Goal: Entertainment & Leisure: Consume media (video, audio)

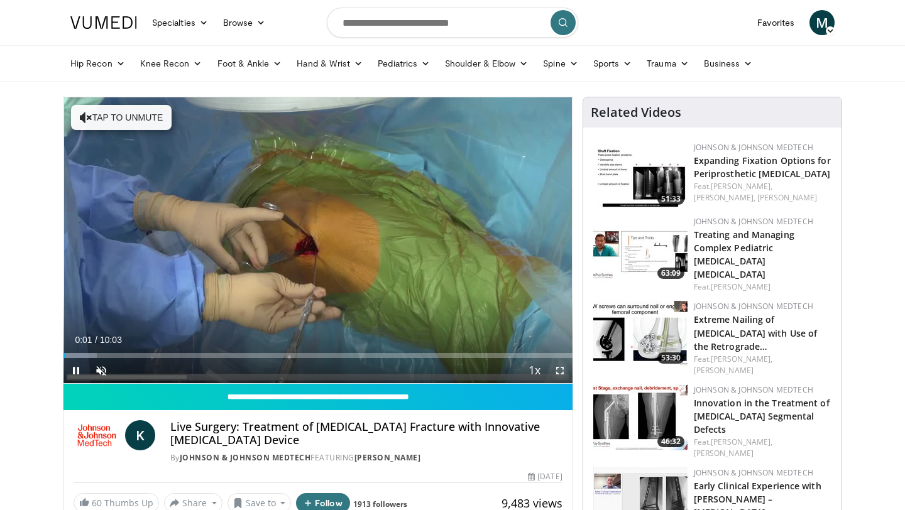
click at [564, 370] on span "Video Player" at bounding box center [559, 370] width 25 height 25
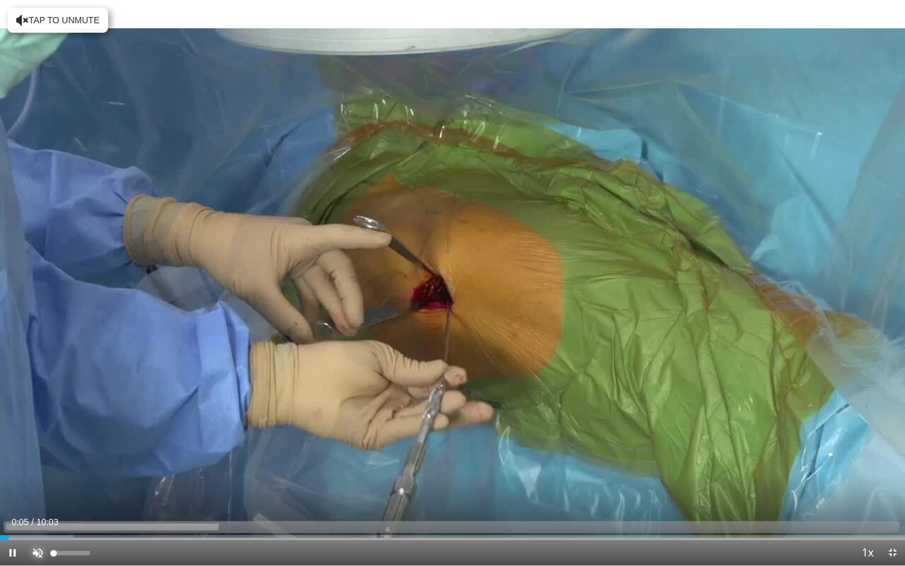
click at [38, 510] on span "Video Player" at bounding box center [37, 552] width 25 height 25
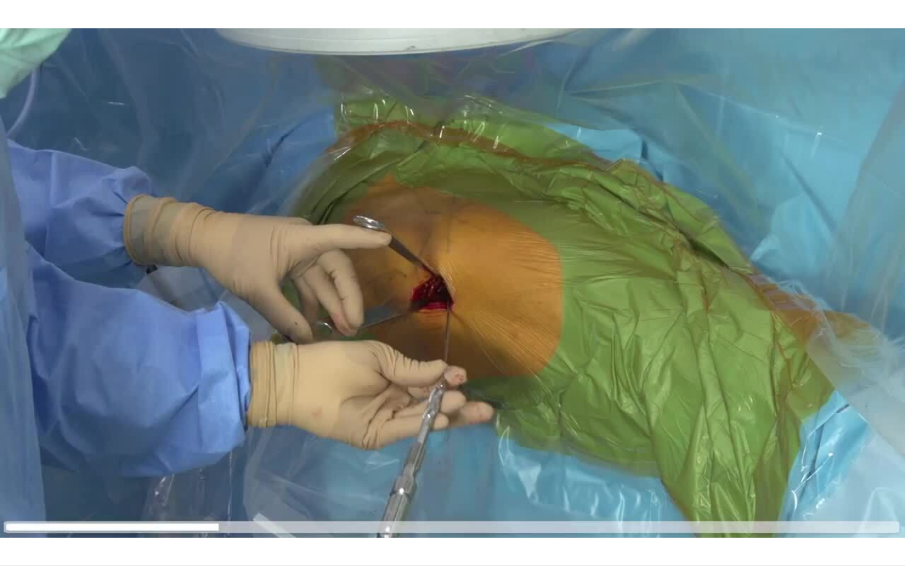
click at [25, 510] on button "Mute" at bounding box center [37, 552] width 25 height 25
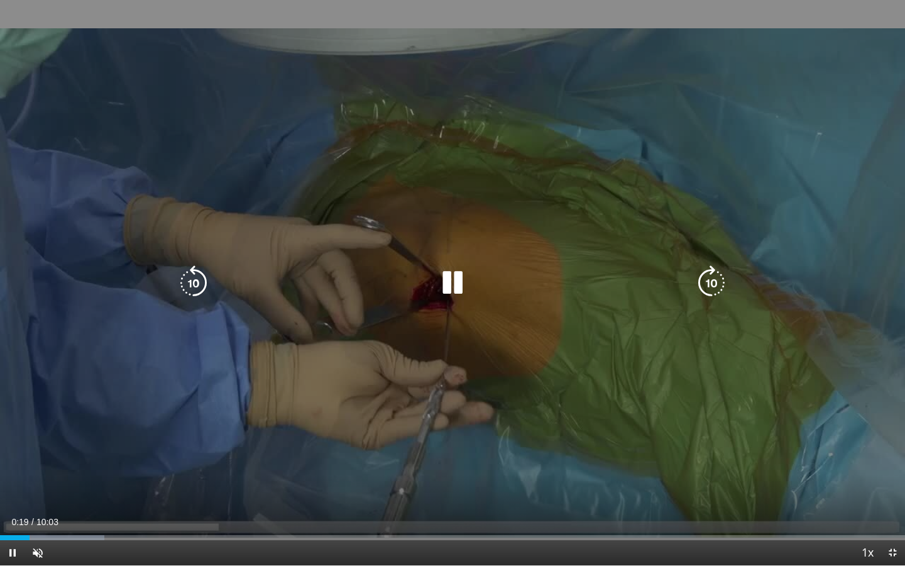
click at [472, 300] on div "10 seconds Tap to unmute" at bounding box center [452, 282] width 905 height 565
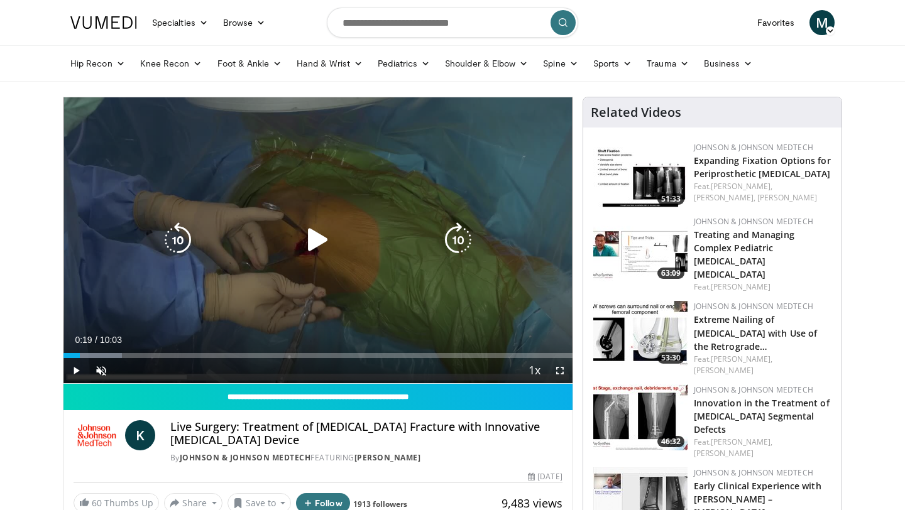
click at [273, 285] on div "10 seconds Tap to unmute" at bounding box center [317, 240] width 509 height 286
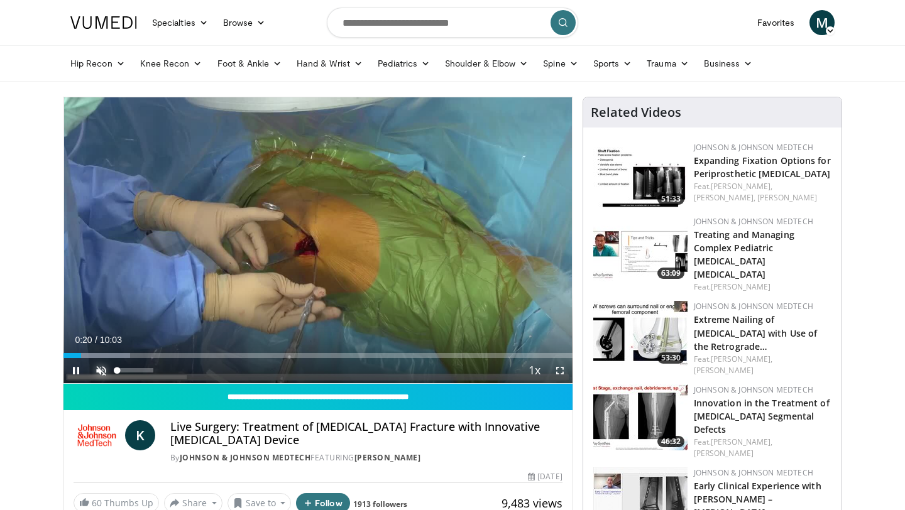
click at [97, 375] on span "Video Player" at bounding box center [101, 370] width 25 height 25
click at [557, 371] on span "Video Player" at bounding box center [559, 370] width 25 height 25
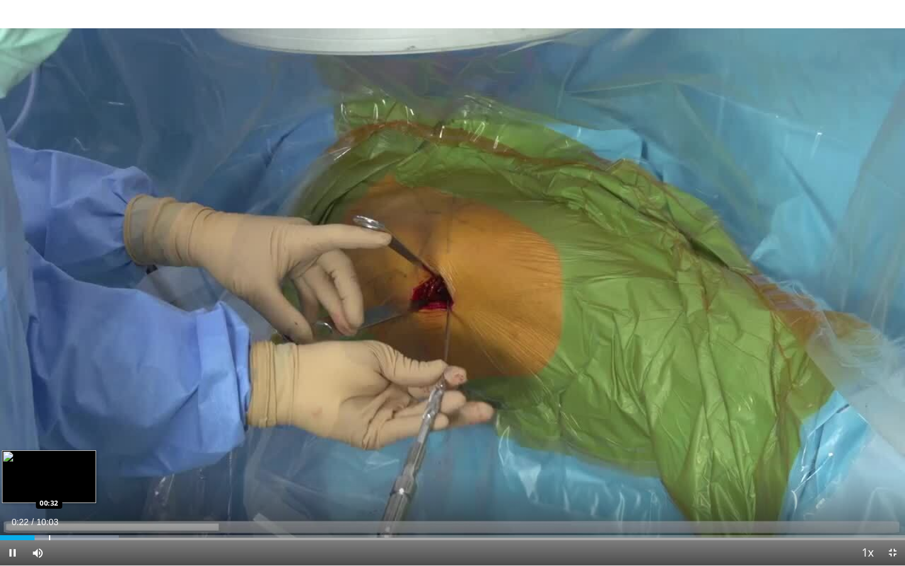
click at [49, 510] on div "Progress Bar" at bounding box center [49, 537] width 1 height 5
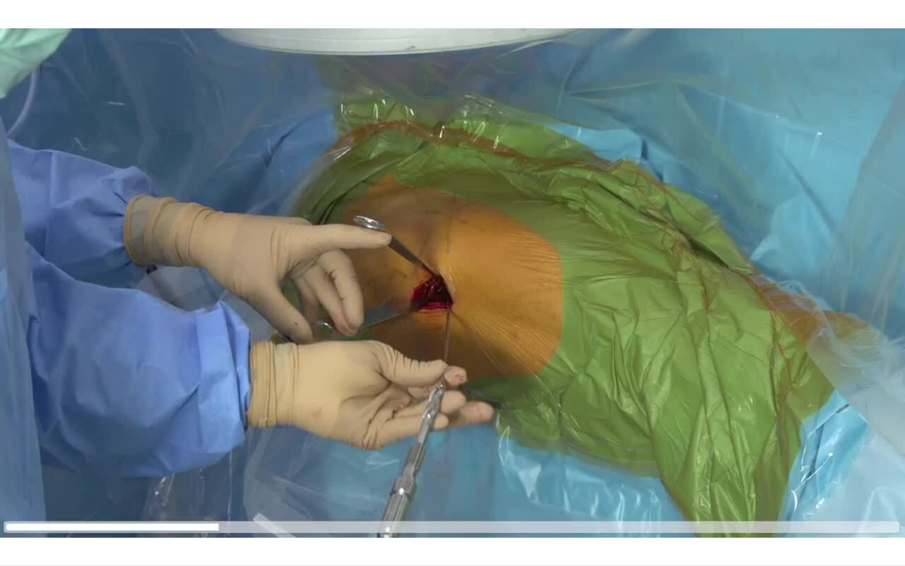
click at [94, 510] on div "10 seconds Tap to unmute" at bounding box center [452, 282] width 905 height 565
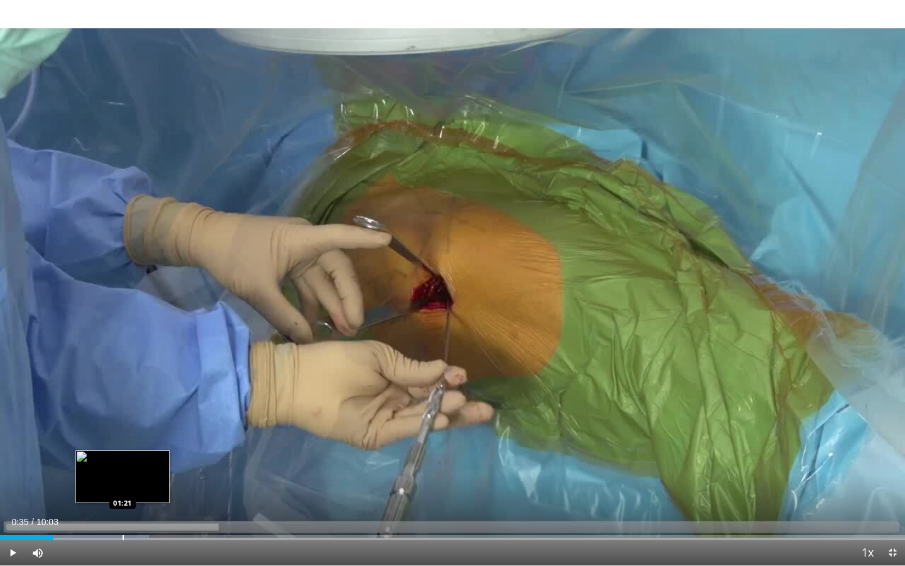
click at [122, 510] on div "Loaded : 16.44% 00:35 01:21" at bounding box center [452, 534] width 905 height 12
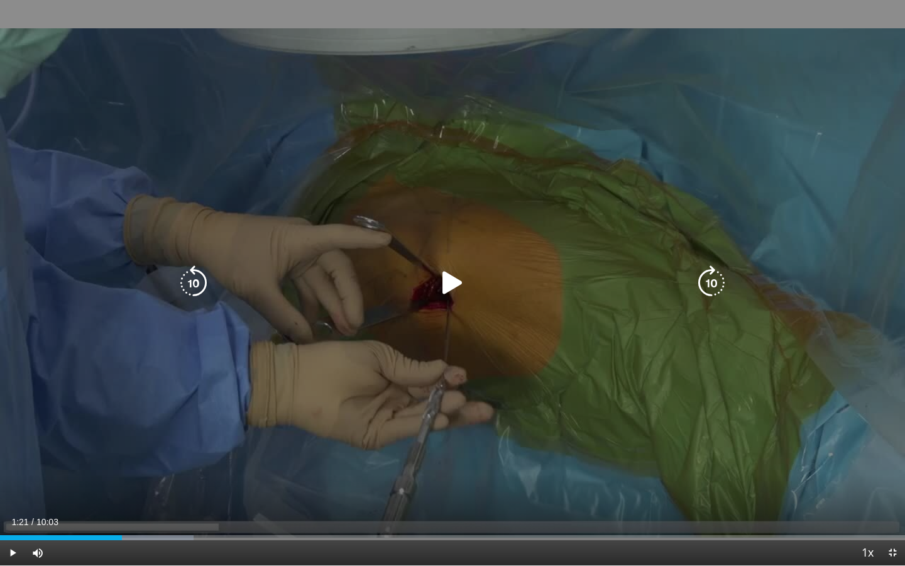
click at [122, 492] on div "10 seconds Tap to unmute" at bounding box center [452, 282] width 905 height 565
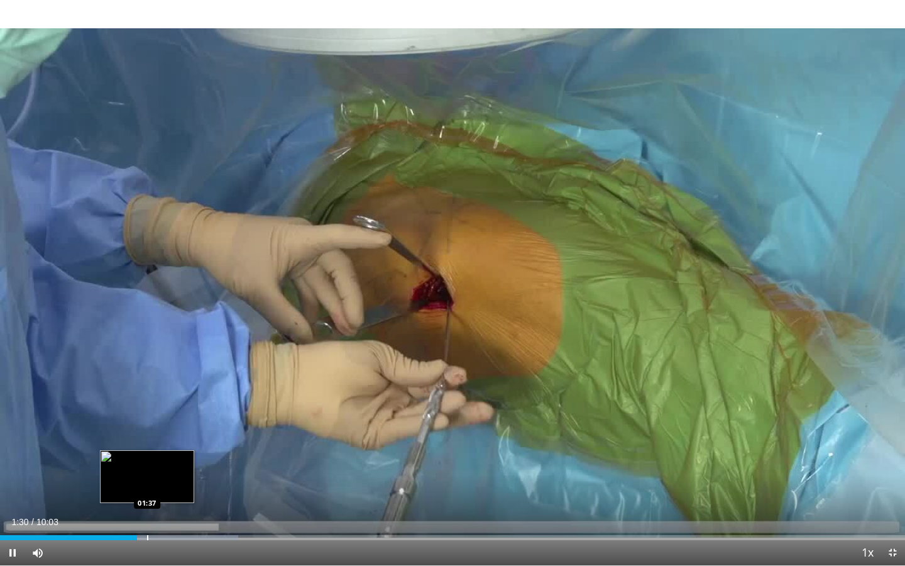
click at [147, 510] on div "Progress Bar" at bounding box center [147, 537] width 1 height 5
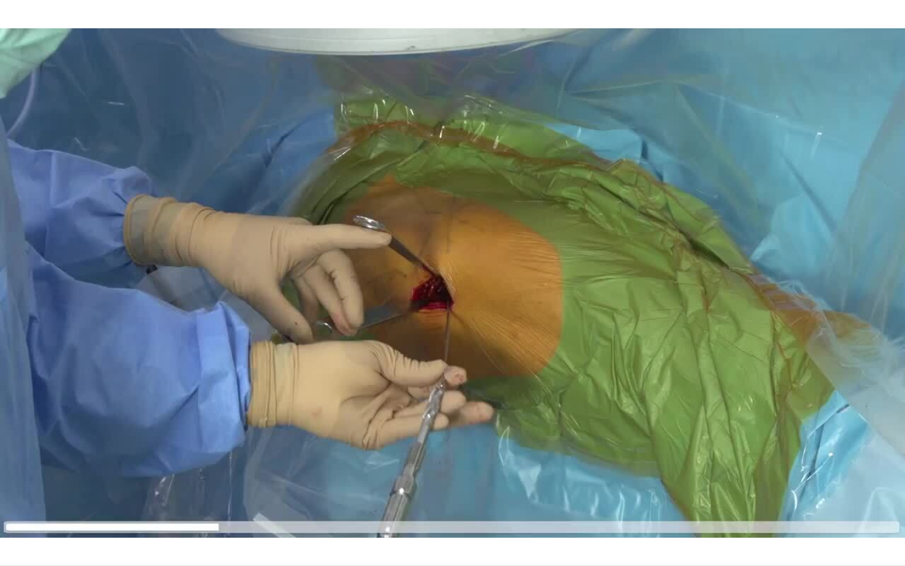
click at [158, 510] on div "10 seconds Tap to unmute" at bounding box center [452, 282] width 905 height 565
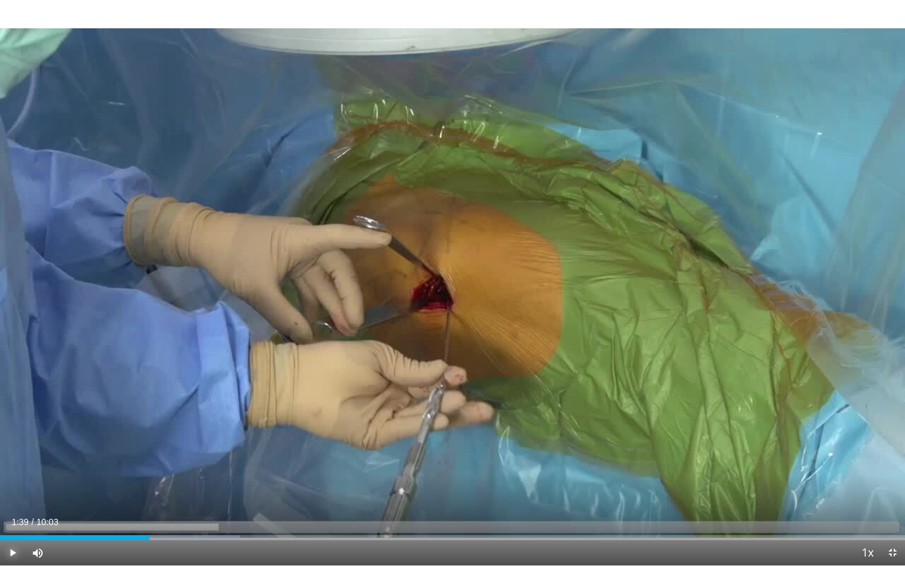
click at [16, 510] on span "Video Player" at bounding box center [12, 552] width 25 height 25
click at [160, 510] on div "Progress Bar" at bounding box center [160, 537] width 1 height 5
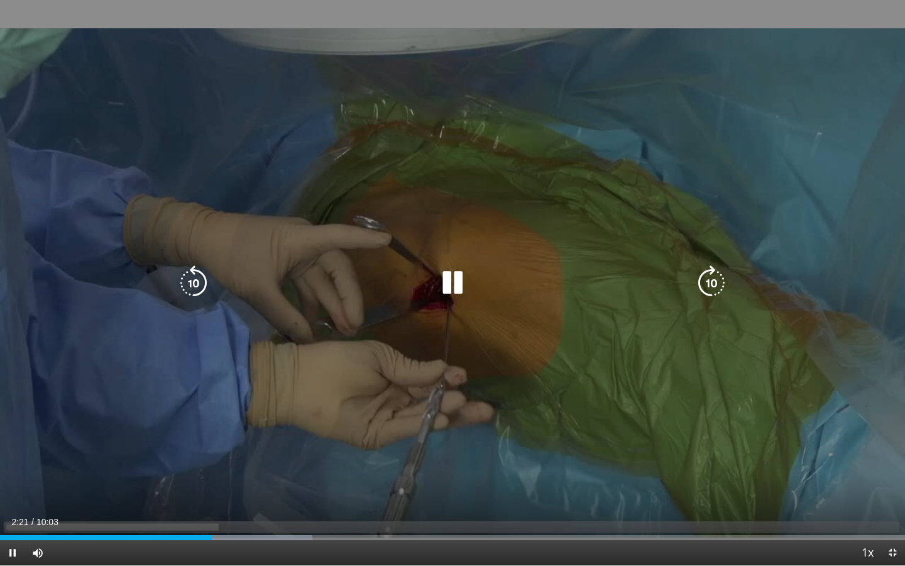
click at [491, 443] on div "10 seconds Tap to unmute" at bounding box center [452, 282] width 905 height 565
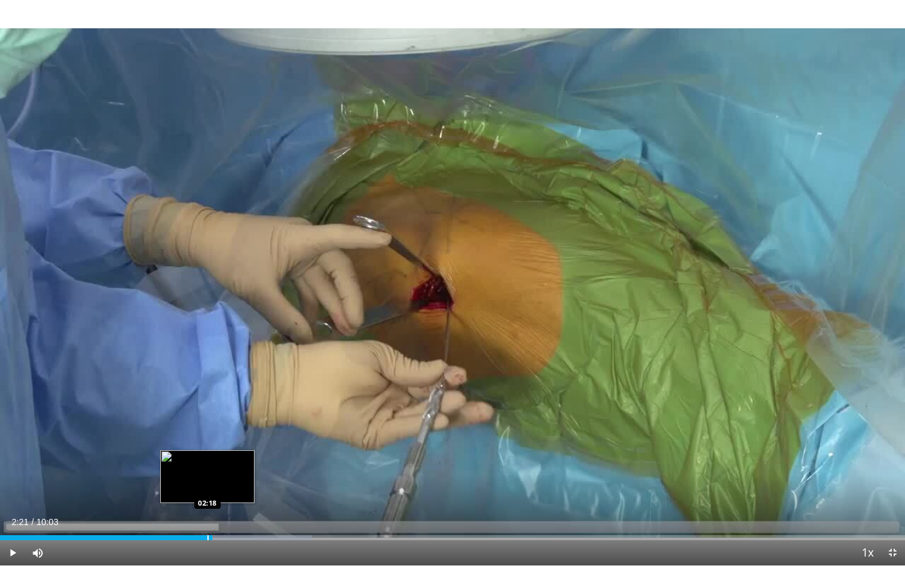
click at [207, 510] on div "Loaded : 34.53% 02:21 02:18" at bounding box center [452, 537] width 905 height 5
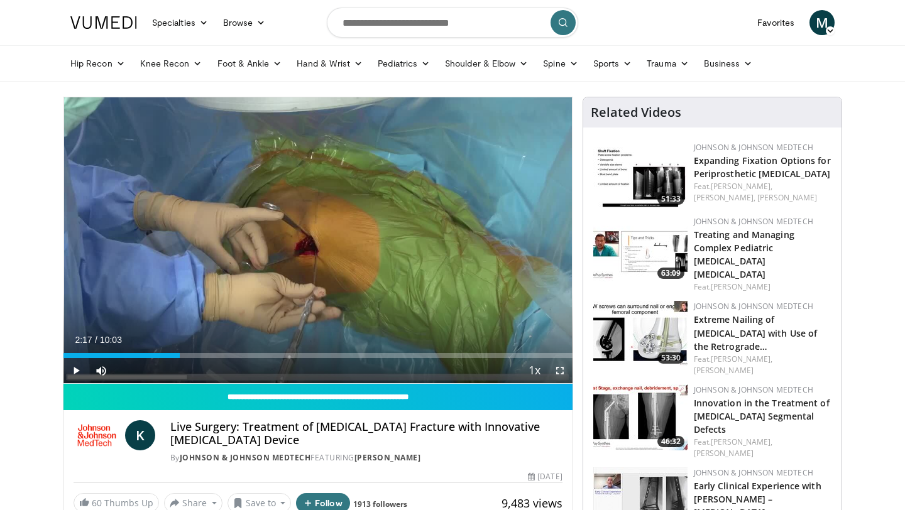
click at [561, 368] on span "Video Player" at bounding box center [559, 370] width 25 height 25
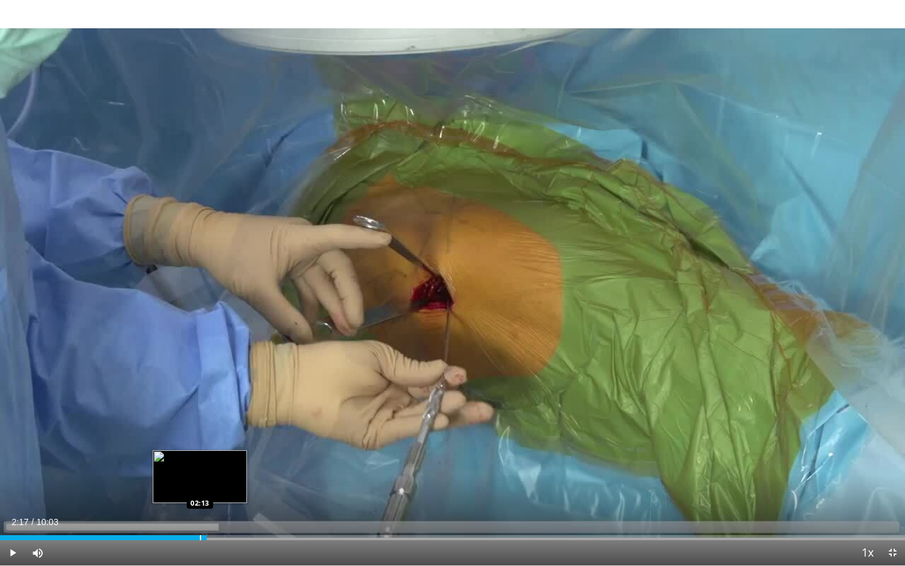
click at [199, 510] on div "02:17" at bounding box center [103, 537] width 207 height 5
click at [190, 510] on div "Progress Bar" at bounding box center [190, 537] width 1 height 5
click at [181, 510] on div "Progress Bar" at bounding box center [181, 537] width 1 height 5
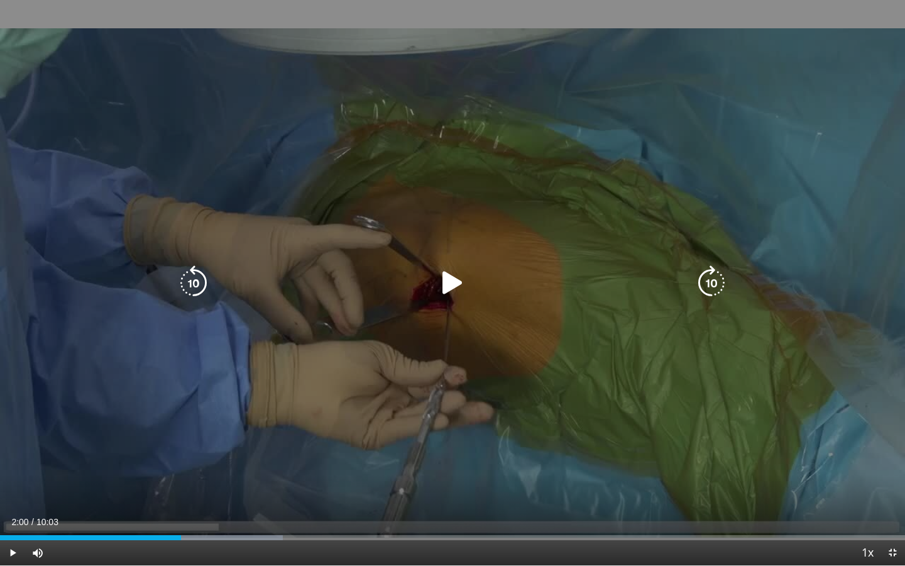
click at [283, 353] on div "10 seconds Tap to unmute" at bounding box center [452, 282] width 905 height 565
click at [171, 431] on div "10 seconds Tap to unmute" at bounding box center [452, 282] width 905 height 565
click at [276, 376] on div "40 seconds Tap to unmute" at bounding box center [452, 282] width 905 height 565
click at [905, 369] on div "40 seconds Tap to unmute" at bounding box center [452, 282] width 905 height 565
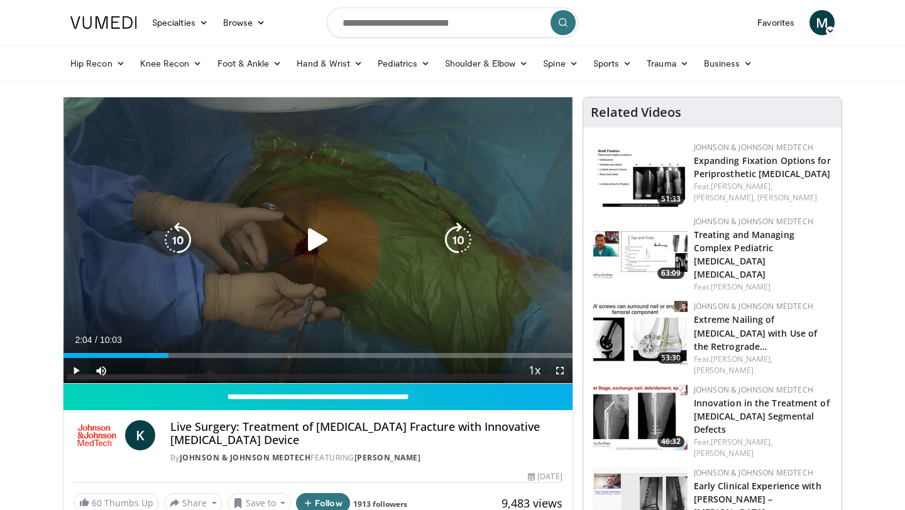
click at [391, 134] on div "40 seconds Tap to unmute" at bounding box center [317, 240] width 509 height 286
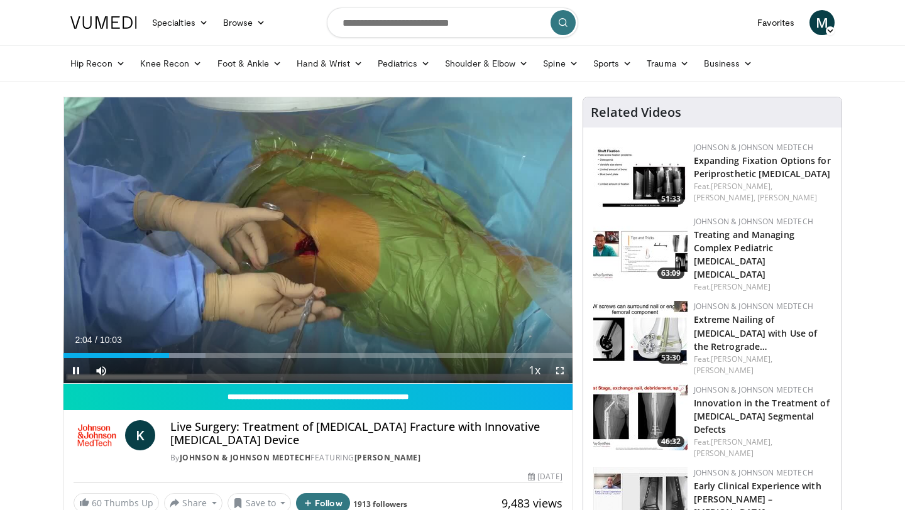
click at [554, 370] on span "Video Player" at bounding box center [559, 370] width 25 height 25
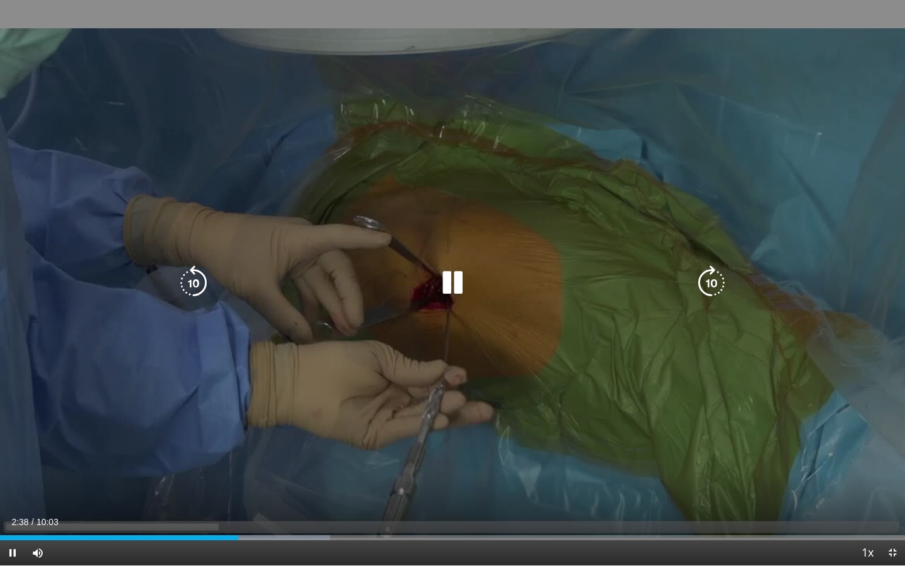
click at [869, 421] on div "40 seconds Tap to unmute" at bounding box center [452, 282] width 905 height 565
click at [852, 324] on div "40 seconds Tap to unmute" at bounding box center [452, 282] width 905 height 565
click at [850, 297] on div "40 seconds Tap to unmute" at bounding box center [452, 282] width 905 height 565
click at [850, 295] on div "40 seconds Tap to unmute" at bounding box center [452, 282] width 905 height 565
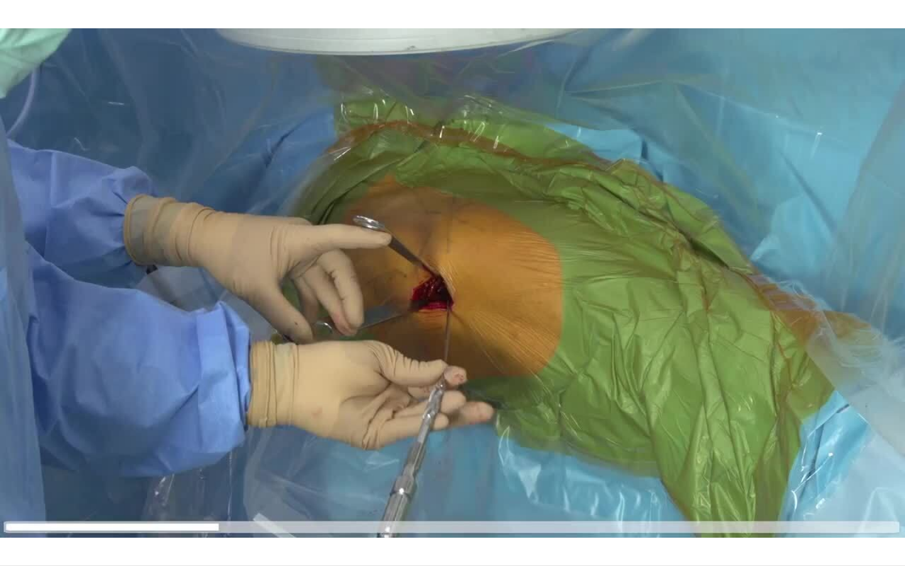
click at [850, 295] on div "40 seconds Tap to unmute" at bounding box center [452, 282] width 905 height 565
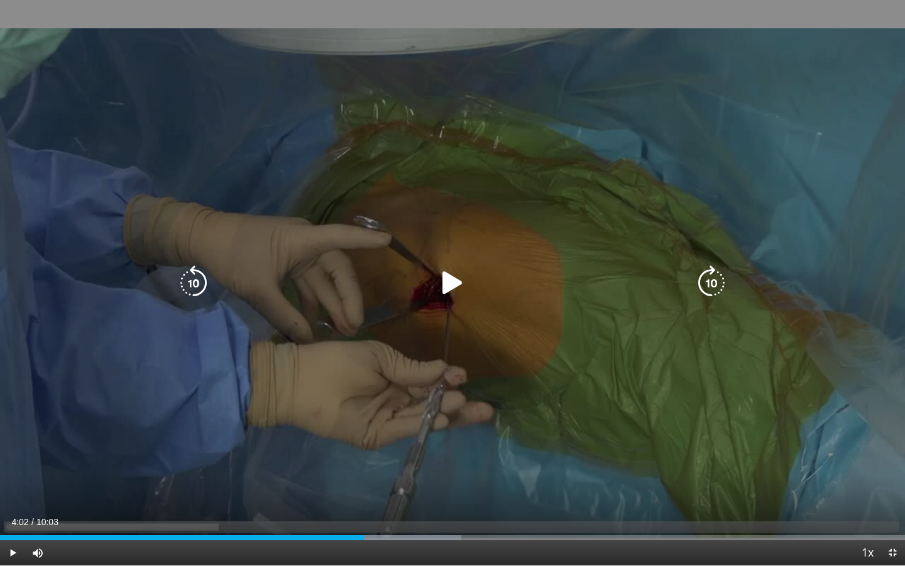
click at [849, 282] on div "40 seconds Tap to unmute" at bounding box center [452, 282] width 905 height 565
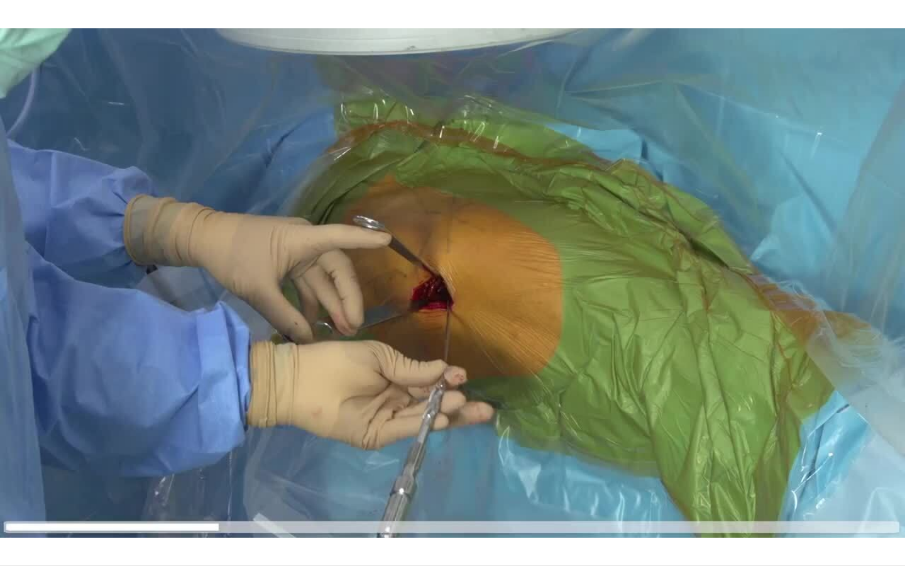
click at [849, 282] on div "40 seconds Tap to unmute" at bounding box center [452, 282] width 905 height 565
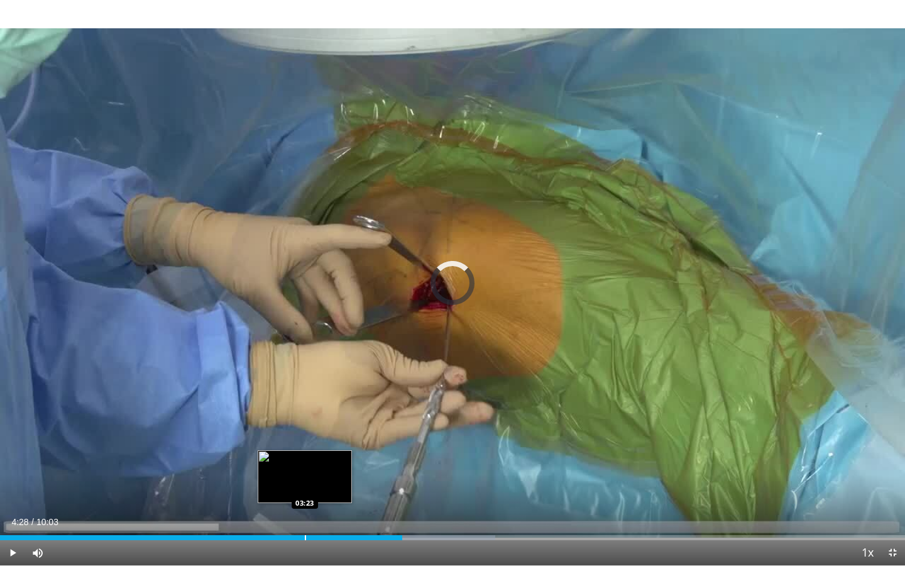
click at [305, 510] on div "Loaded : 54.72% 04:28 03:23" at bounding box center [452, 534] width 905 height 12
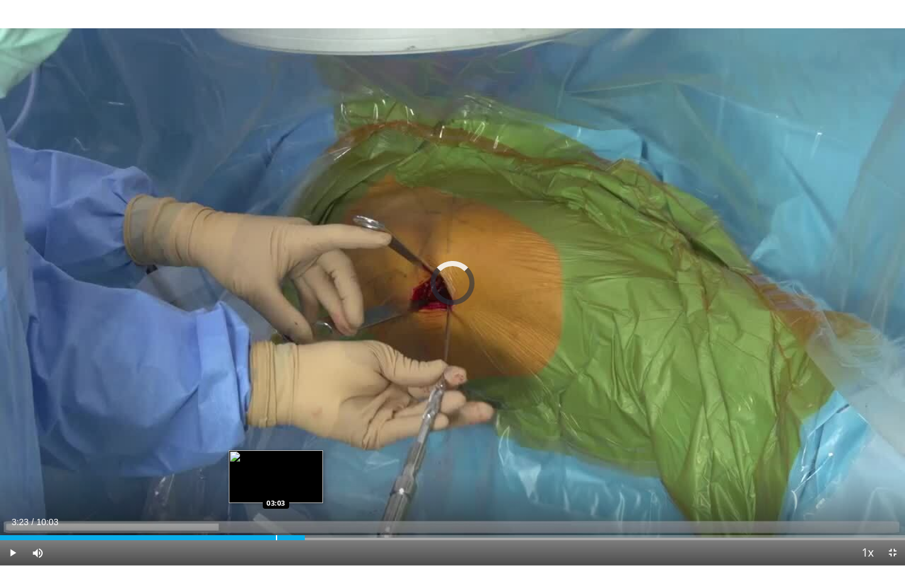
click at [276, 510] on div "Loaded : 0.00% 03:23 03:03" at bounding box center [452, 534] width 905 height 12
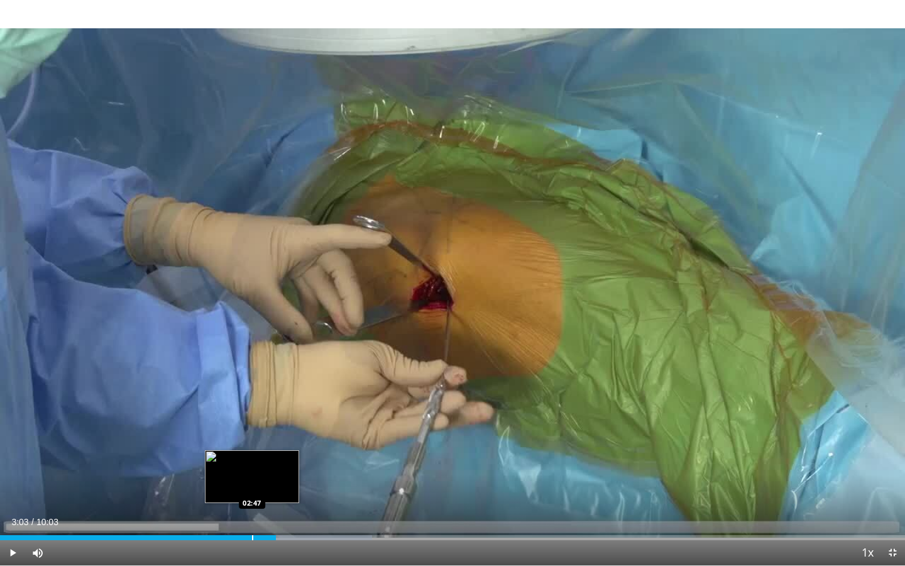
click at [251, 510] on div "Loaded : 41.11% 03:03 02:47" at bounding box center [452, 534] width 905 height 12
click at [235, 510] on div "Loaded : 37.82% 02:47 02:36" at bounding box center [452, 534] width 905 height 12
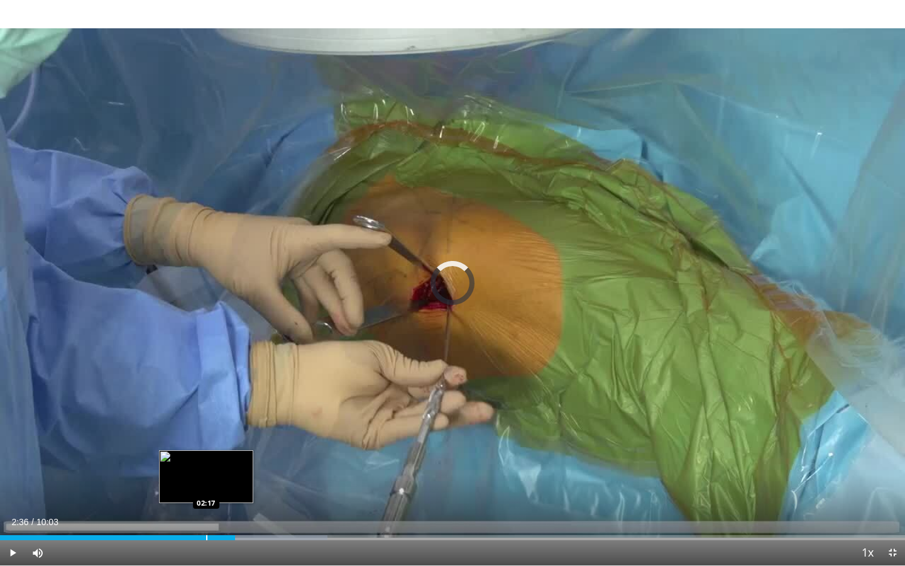
click at [206, 510] on div "Loaded : 36.18% 02:36 02:17" at bounding box center [452, 534] width 905 height 12
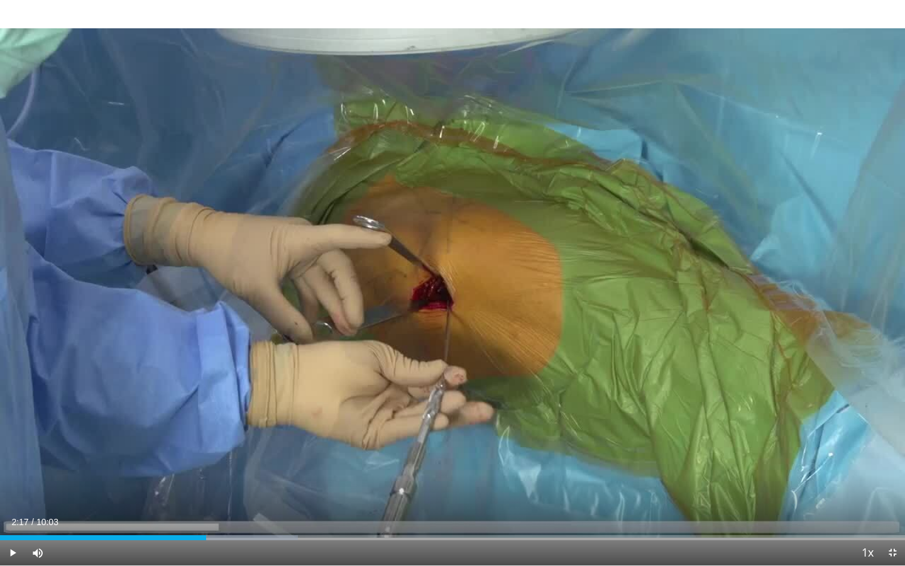
click at [348, 424] on div "40 seconds Tap to unmute" at bounding box center [452, 282] width 905 height 565
click at [205, 510] on div "Progress Bar" at bounding box center [205, 537] width 1 height 5
click at [194, 510] on div "Loaded : 34.53% 02:23 02:09" at bounding box center [452, 534] width 905 height 12
click at [174, 510] on div "Loaded : 32.89% 02:12 01:58" at bounding box center [452, 537] width 905 height 5
click at [196, 510] on div "Loaded : 31.24% 02:03 02:10" at bounding box center [452, 534] width 905 height 12
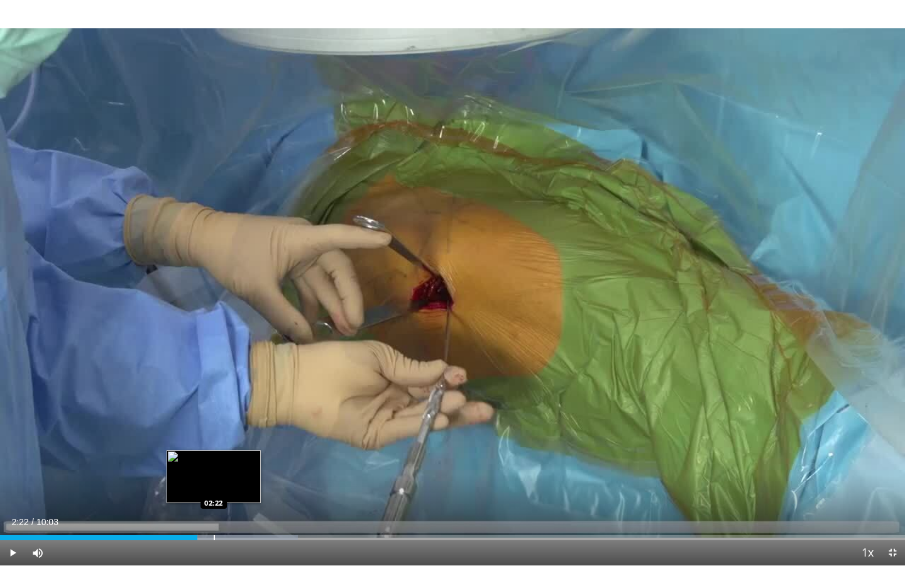
click at [214, 510] on div "Progress Bar" at bounding box center [214, 537] width 1 height 5
click at [239, 510] on div "Progress Bar" at bounding box center [238, 537] width 1 height 5
click at [217, 510] on div "Progress Bar" at bounding box center [217, 537] width 1 height 5
click at [243, 510] on div "Progress Bar" at bounding box center [243, 537] width 1 height 5
click at [234, 510] on div "Progress Bar" at bounding box center [234, 537] width 1 height 5
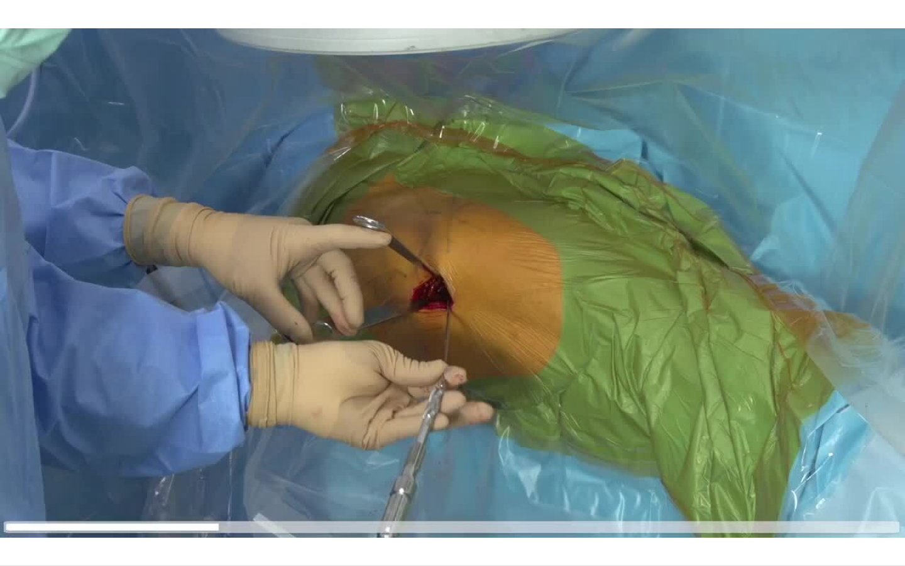
click at [346, 455] on div "40 seconds Tap to unmute" at bounding box center [452, 282] width 905 height 565
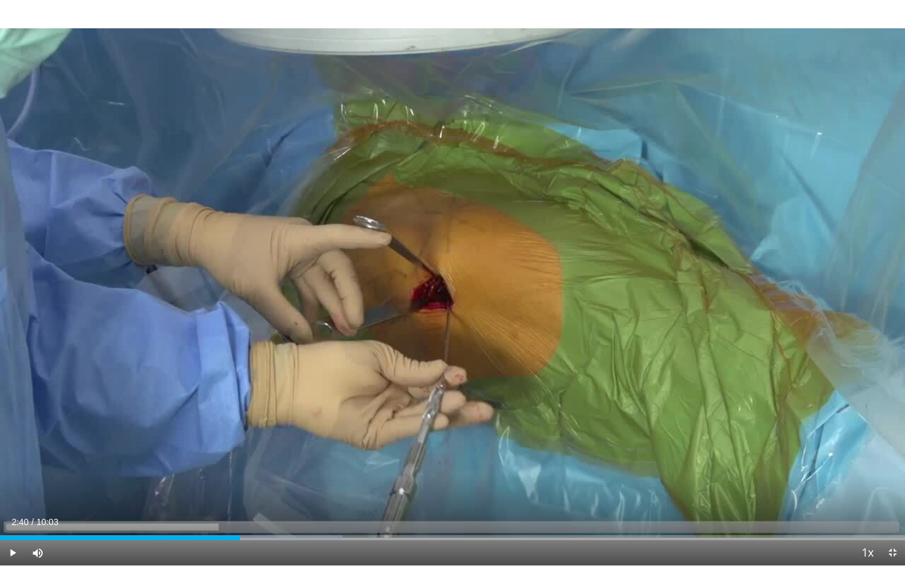
click at [346, 455] on div "40 seconds Tap to unmute" at bounding box center [452, 282] width 905 height 565
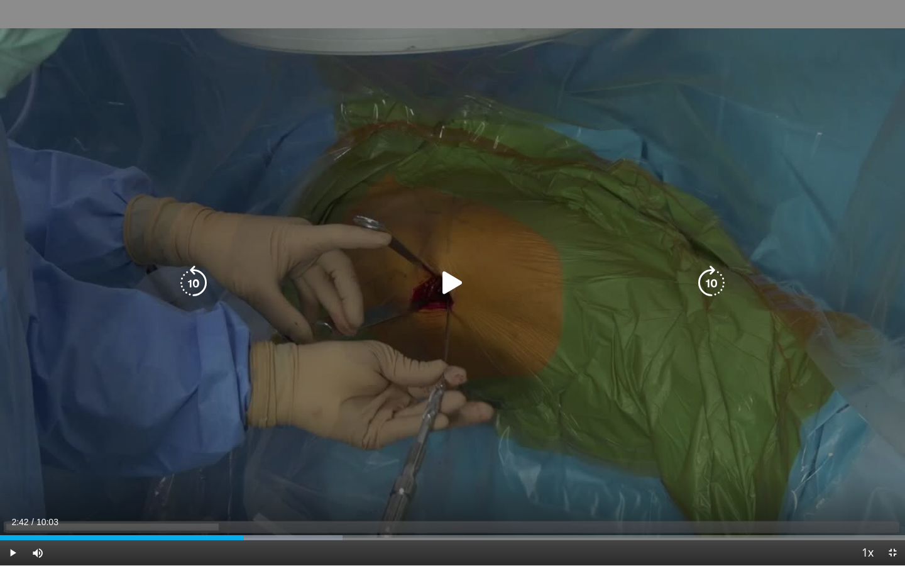
click at [791, 390] on div "40 seconds Tap to unmute" at bounding box center [452, 282] width 905 height 565
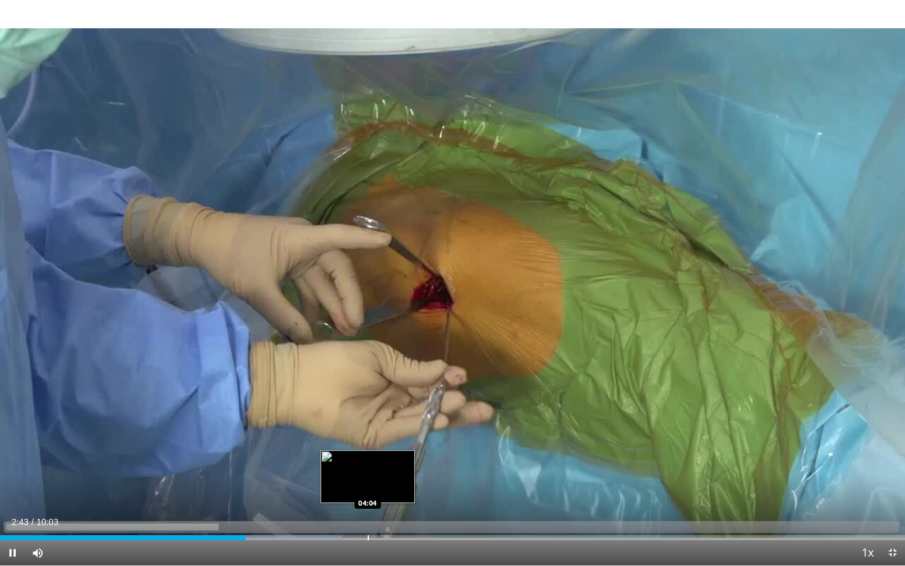
click at [368, 510] on div "Progress Bar" at bounding box center [368, 537] width 1 height 5
click at [382, 510] on div "Progress Bar" at bounding box center [382, 537] width 1 height 5
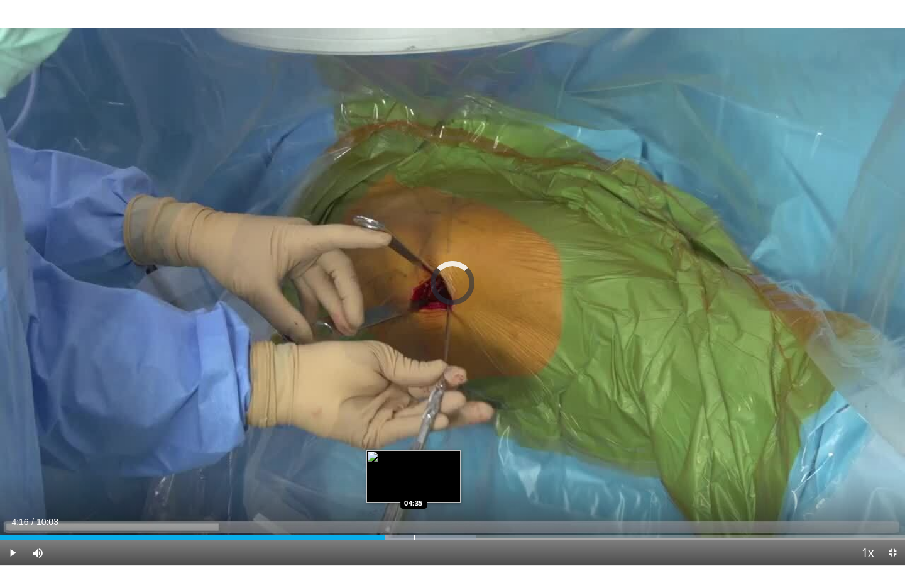
click at [414, 510] on div "Progress Bar" at bounding box center [414, 537] width 1 height 5
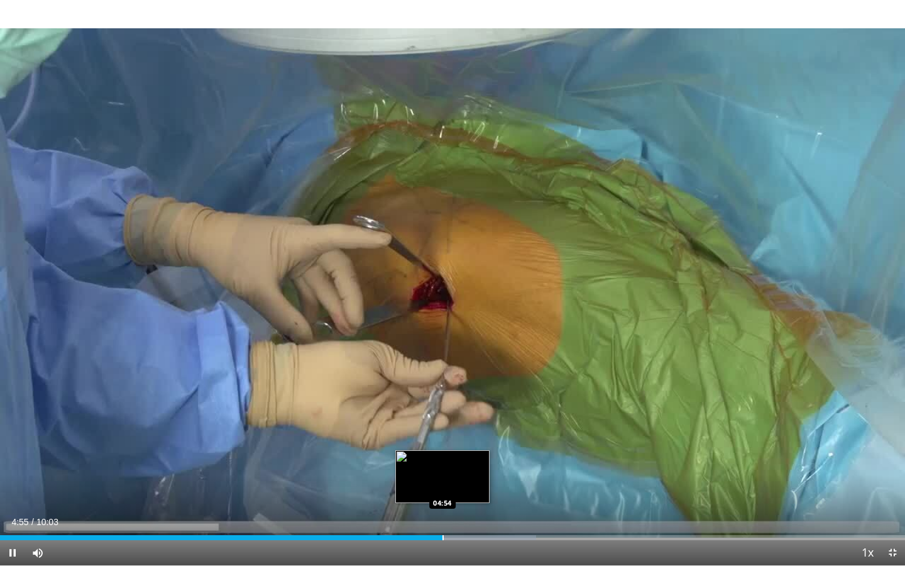
click at [443, 510] on div "Progress Bar" at bounding box center [443, 537] width 1 height 5
click at [446, 510] on div "Progress Bar" at bounding box center [446, 537] width 1 height 5
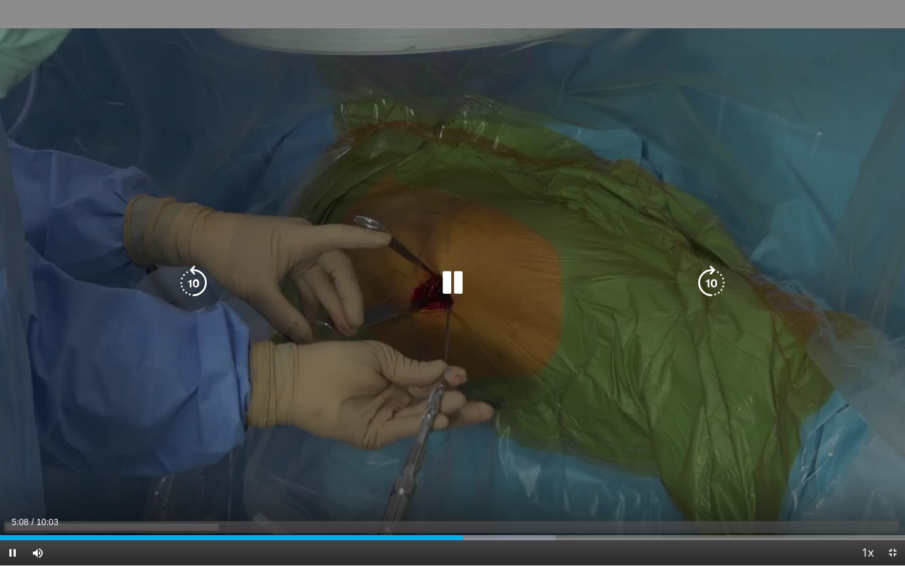
click at [903, 370] on div "40 seconds Tap to unmute" at bounding box center [452, 282] width 905 height 565
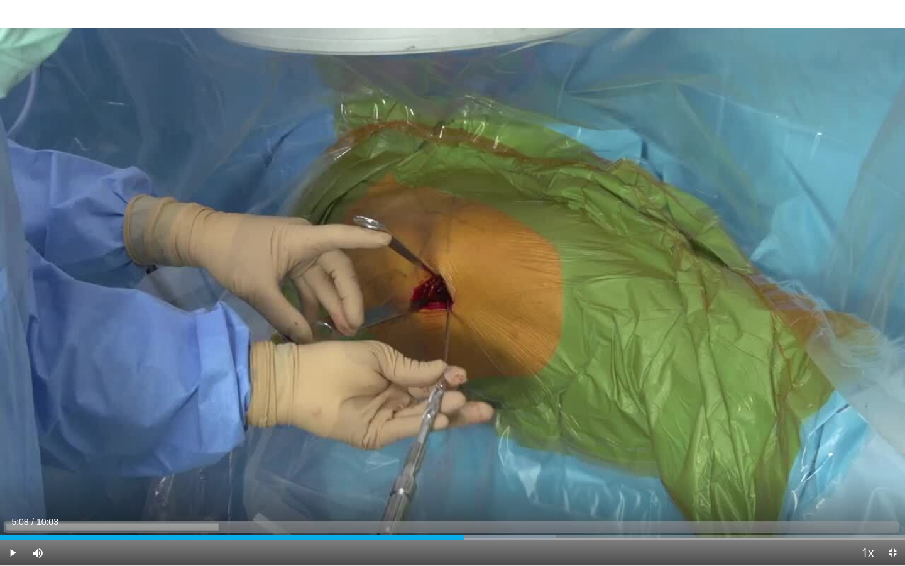
click at [905, 303] on div "40 seconds Tap to unmute" at bounding box center [452, 282] width 905 height 565
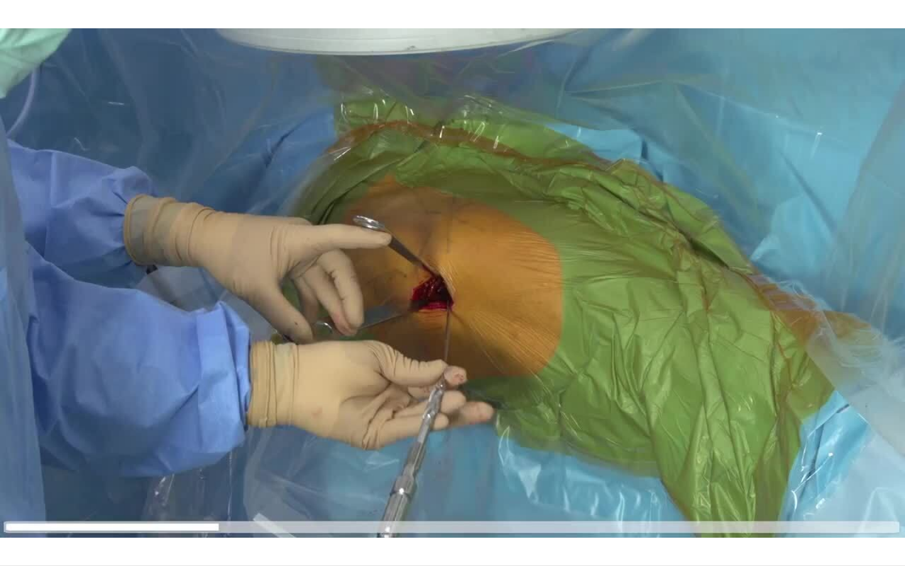
click at [888, 300] on div "40 seconds Tap to unmute" at bounding box center [452, 282] width 905 height 565
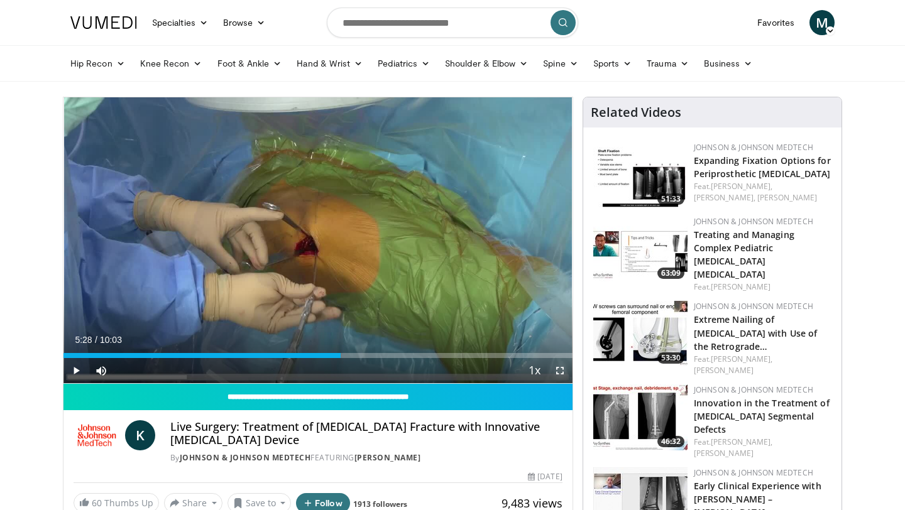
click at [563, 366] on span "Video Player" at bounding box center [559, 370] width 25 height 25
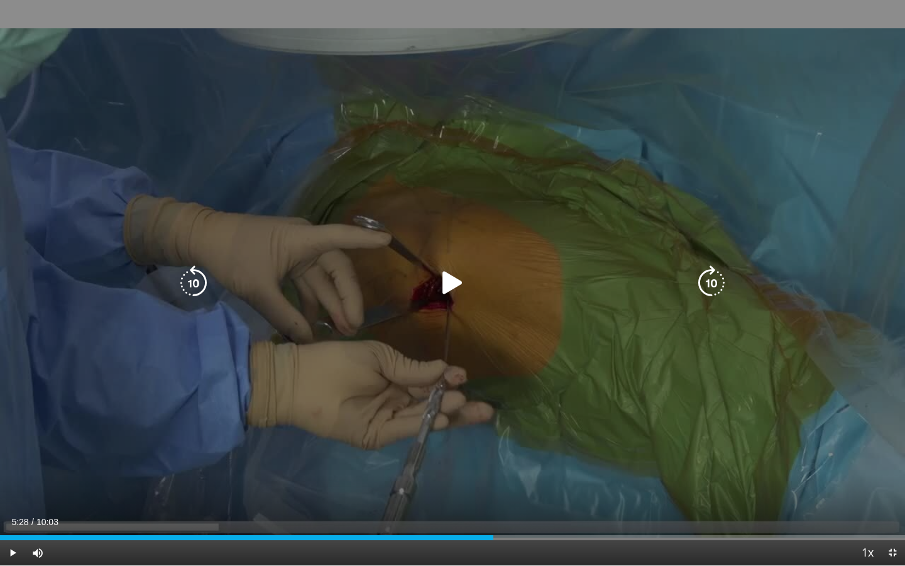
click at [784, 344] on div "40 seconds Tap to unmute" at bounding box center [452, 282] width 905 height 565
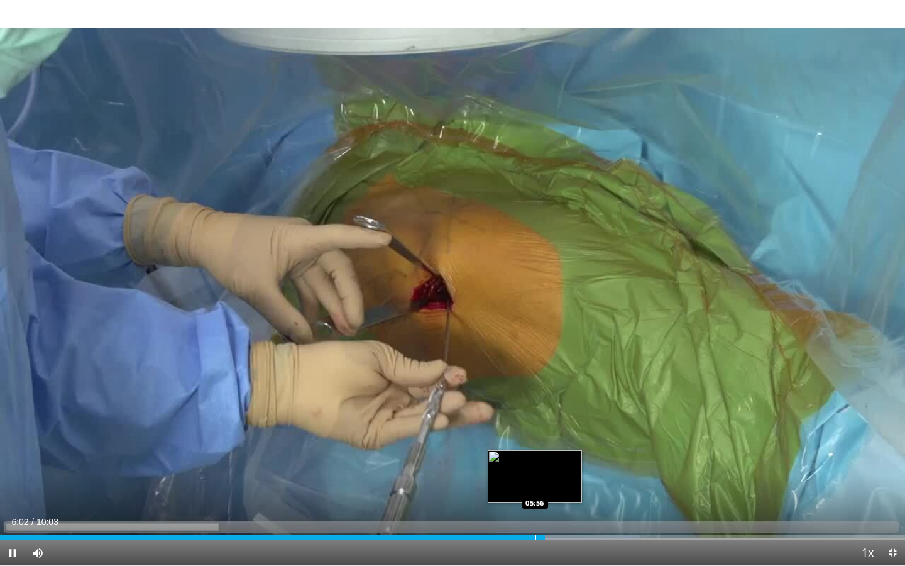
click at [536, 510] on div "Loaded : 70.72% 06:03 05:56" at bounding box center [452, 534] width 905 height 12
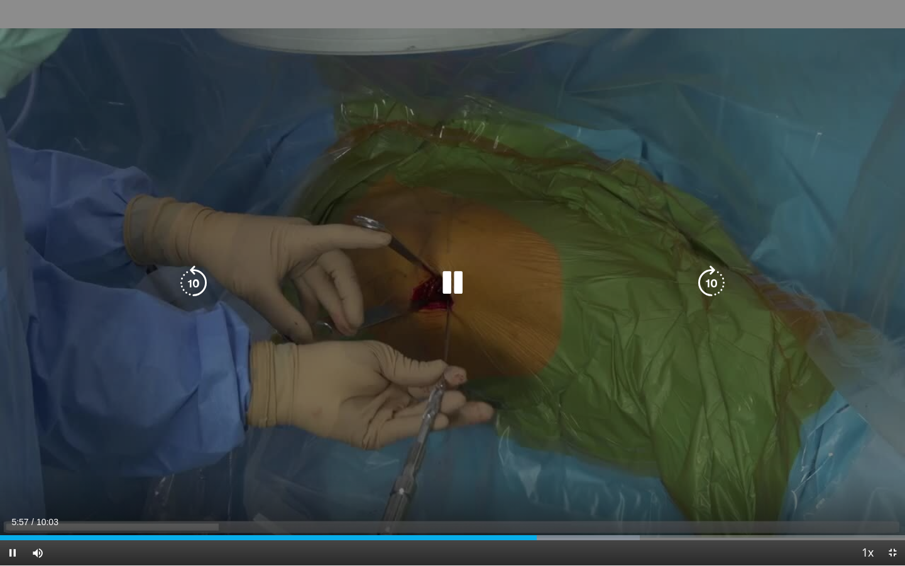
click at [586, 423] on div "40 seconds Tap to unmute" at bounding box center [452, 282] width 905 height 565
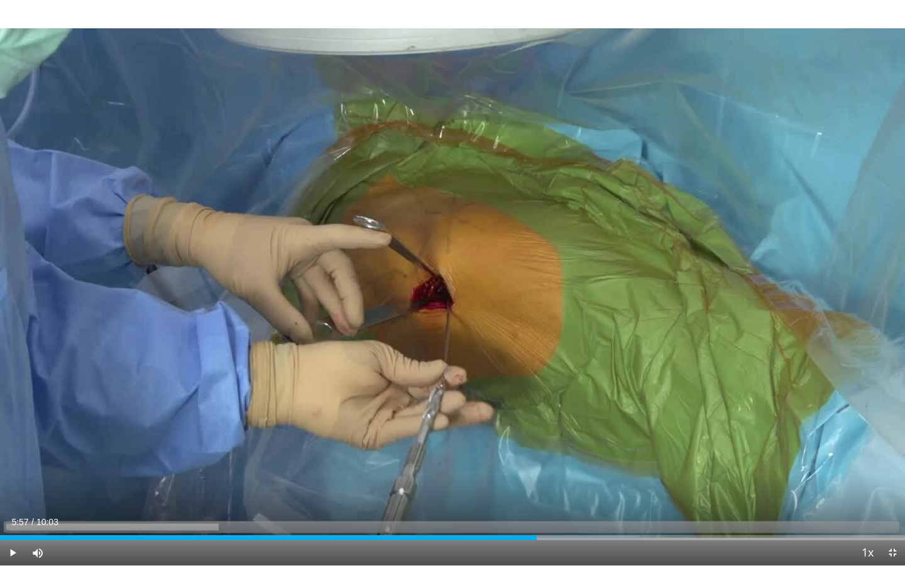
click at [905, 328] on div "40 seconds Tap to unmute" at bounding box center [452, 282] width 905 height 565
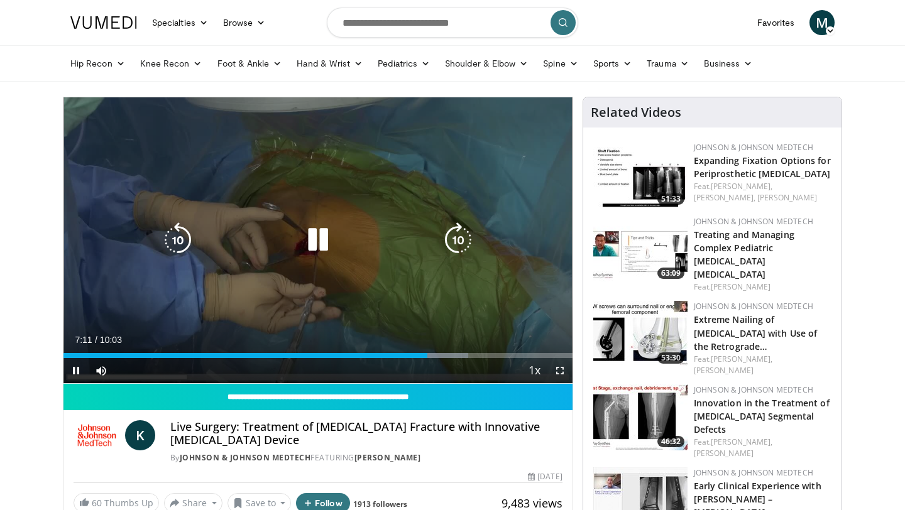
click at [314, 238] on icon "Video Player" at bounding box center [317, 240] width 35 height 35
click at [422, 206] on div "40 seconds Tap to unmute" at bounding box center [317, 240] width 509 height 286
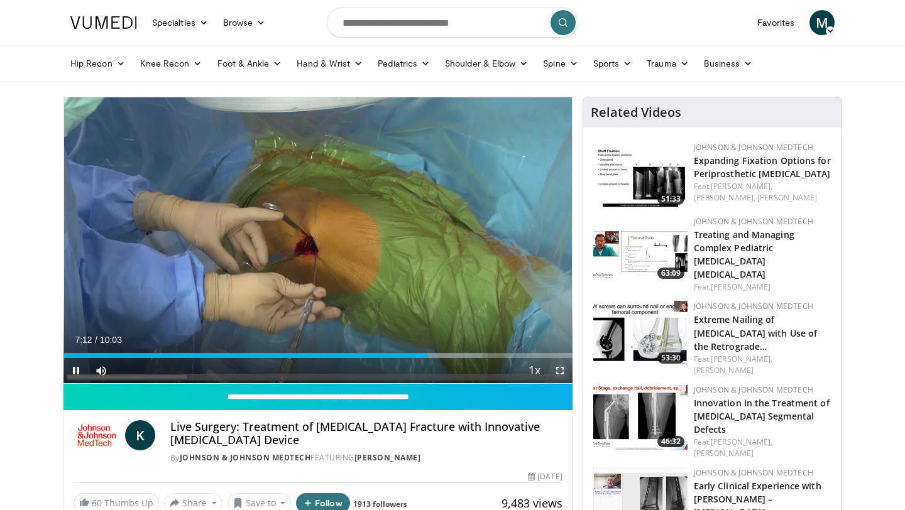
click at [556, 365] on span "Video Player" at bounding box center [559, 370] width 25 height 25
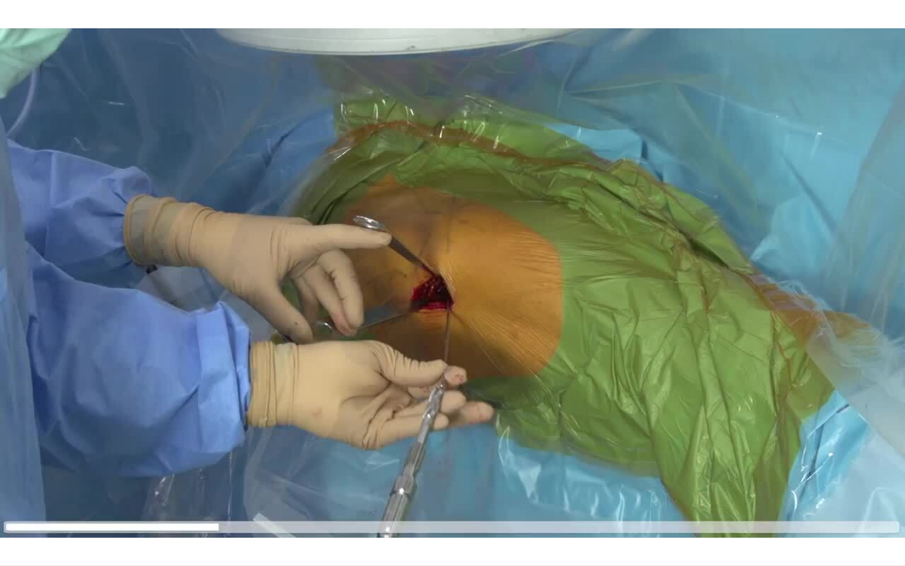
click at [888, 295] on div "40 seconds Tap to unmute" at bounding box center [452, 282] width 905 height 565
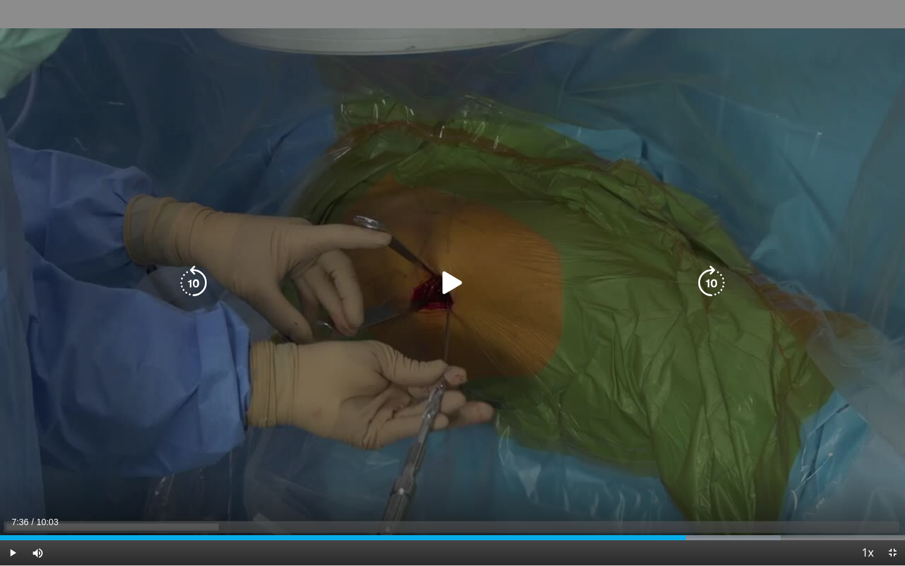
click at [869, 265] on div "40 seconds Tap to unmute" at bounding box center [452, 282] width 905 height 565
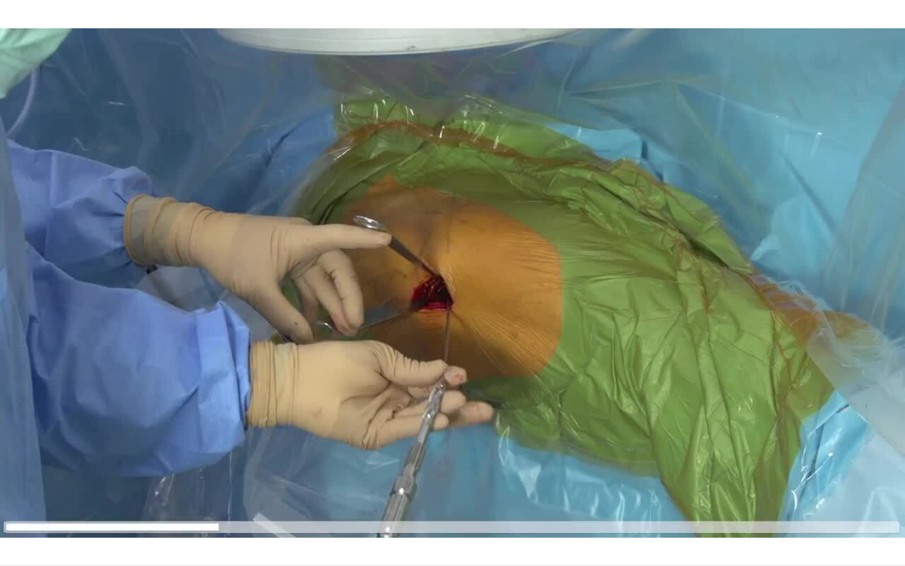
click at [905, 298] on div "20 seconds Tap to unmute" at bounding box center [452, 282] width 905 height 565
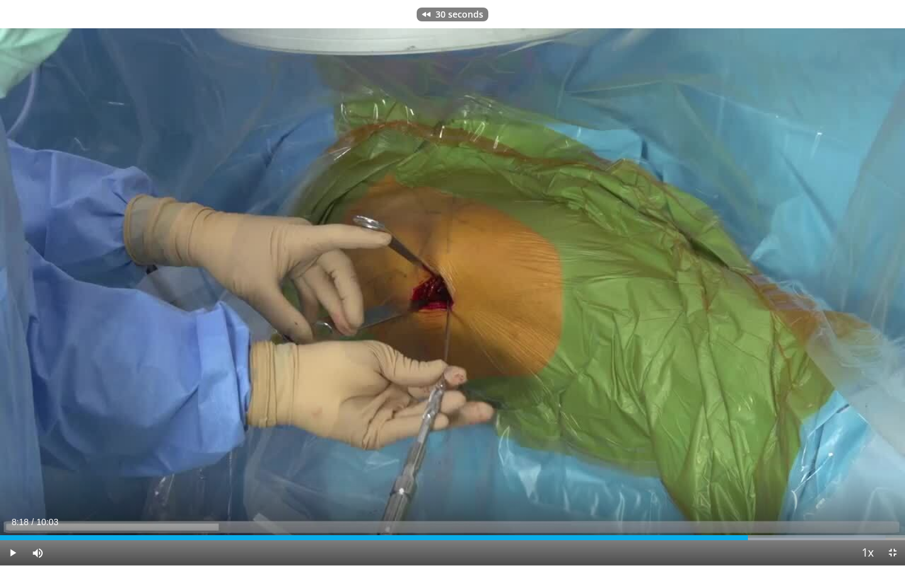
click at [905, 298] on div "30 seconds Tap to unmute" at bounding box center [452, 282] width 905 height 565
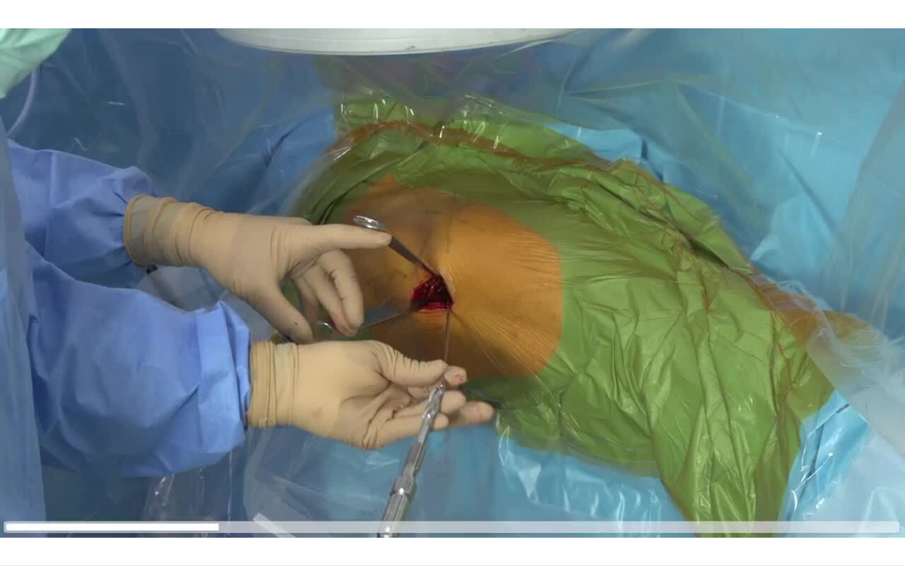
click at [905, 298] on div "20 seconds Tap to unmute" at bounding box center [452, 282] width 905 height 565
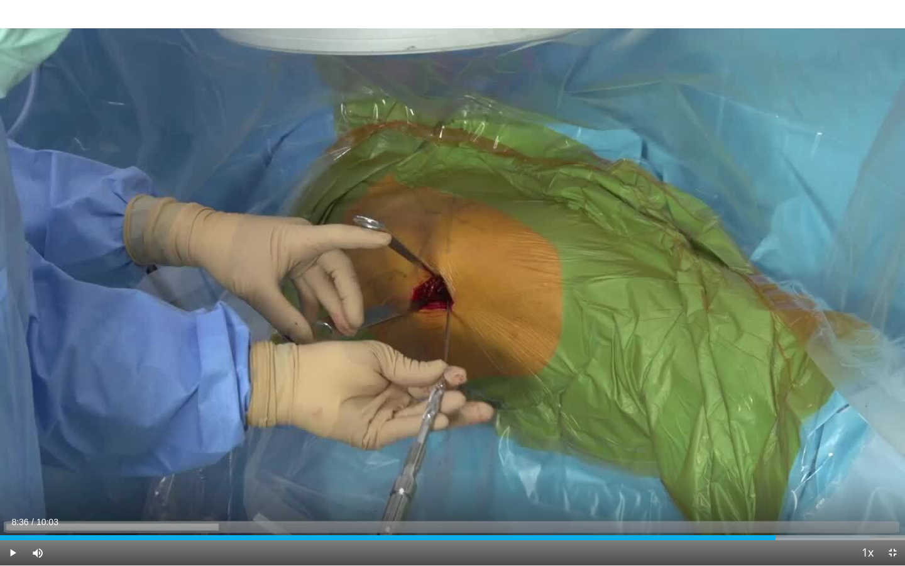
click at [905, 298] on div "20 seconds Tap to unmute" at bounding box center [452, 282] width 905 height 565
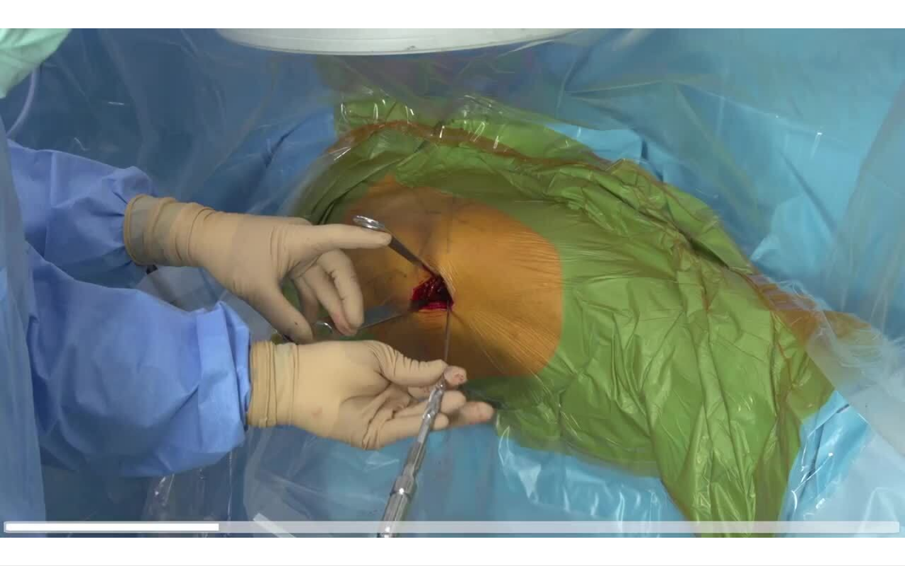
click at [905, 298] on div "20 seconds Tap to unmute" at bounding box center [452, 282] width 905 height 565
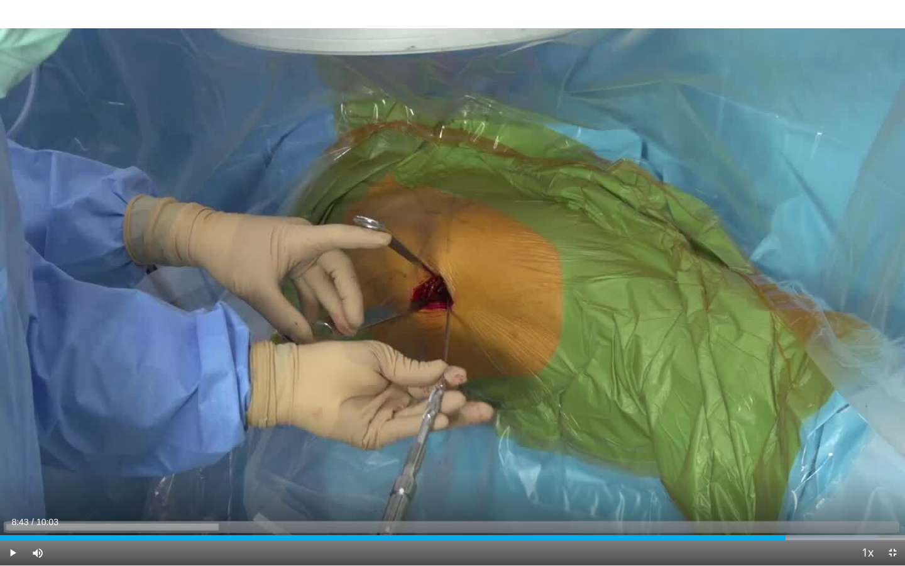
click at [905, 298] on div "20 seconds Tap to unmute" at bounding box center [452, 282] width 905 height 565
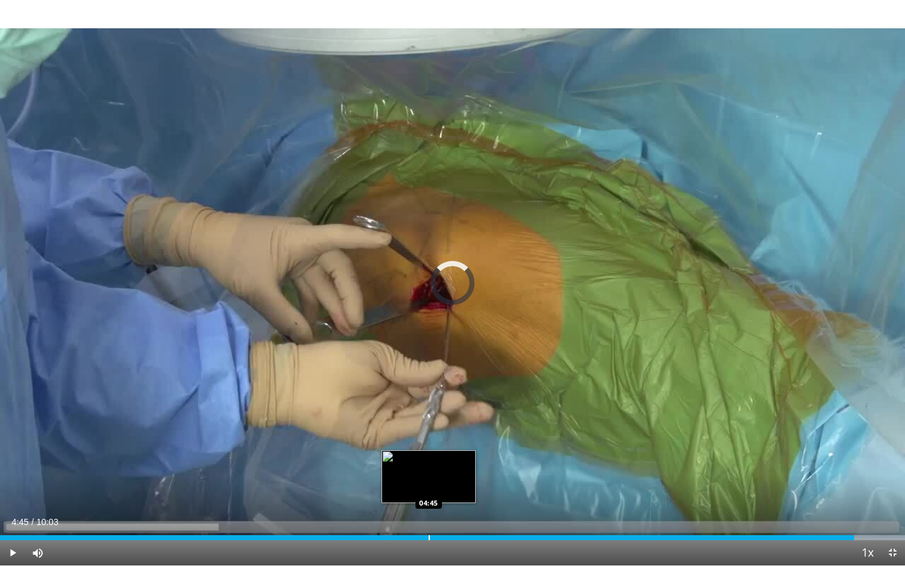
click at [428, 510] on div "Loaded : 100.00% 04:45 04:45" at bounding box center [452, 534] width 905 height 12
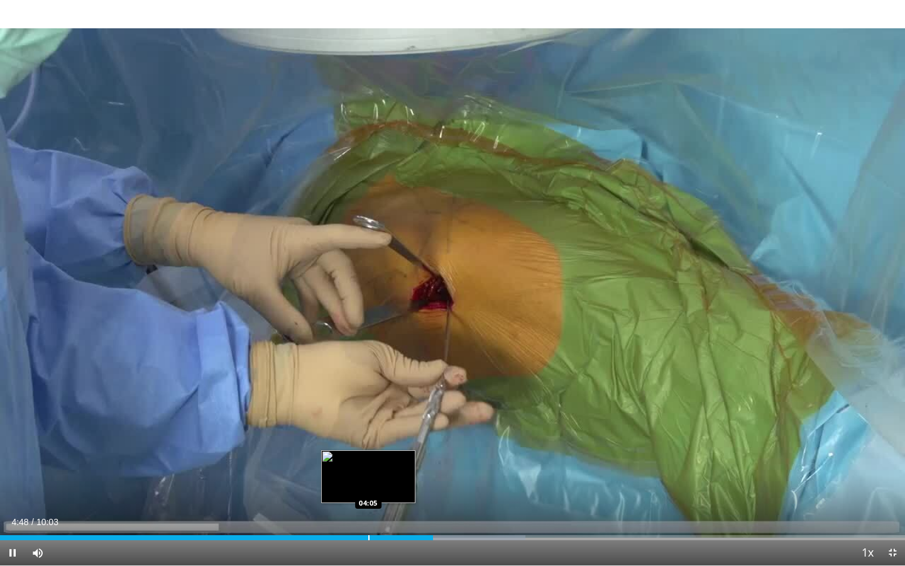
click at [368, 510] on div "Loaded : 58.04% 04:48 04:05" at bounding box center [452, 534] width 905 height 12
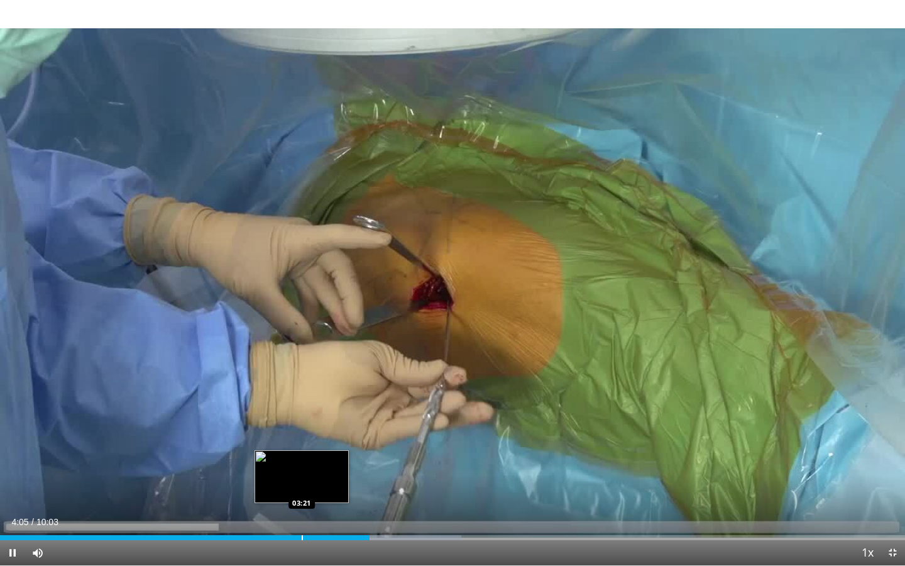
click at [302, 510] on div "Progress Bar" at bounding box center [302, 537] width 1 height 5
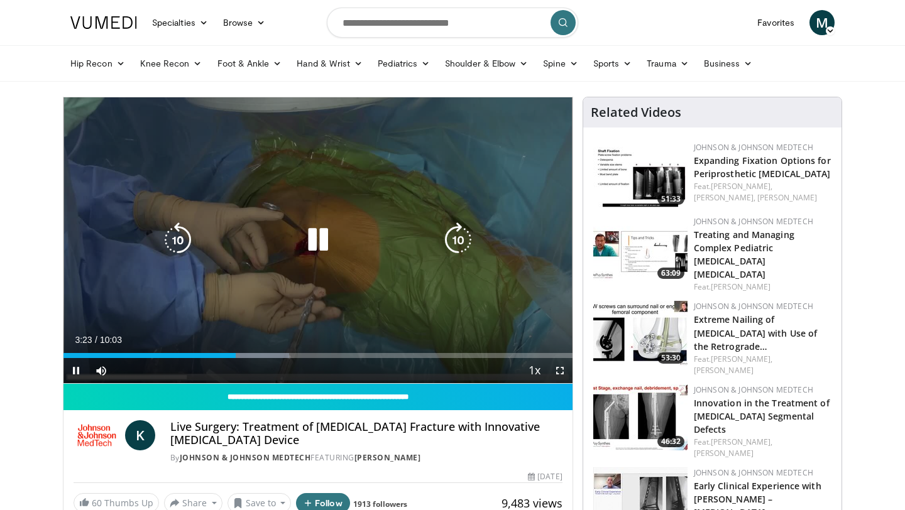
click at [254, 323] on div "20 seconds Tap to unmute" at bounding box center [317, 240] width 509 height 286
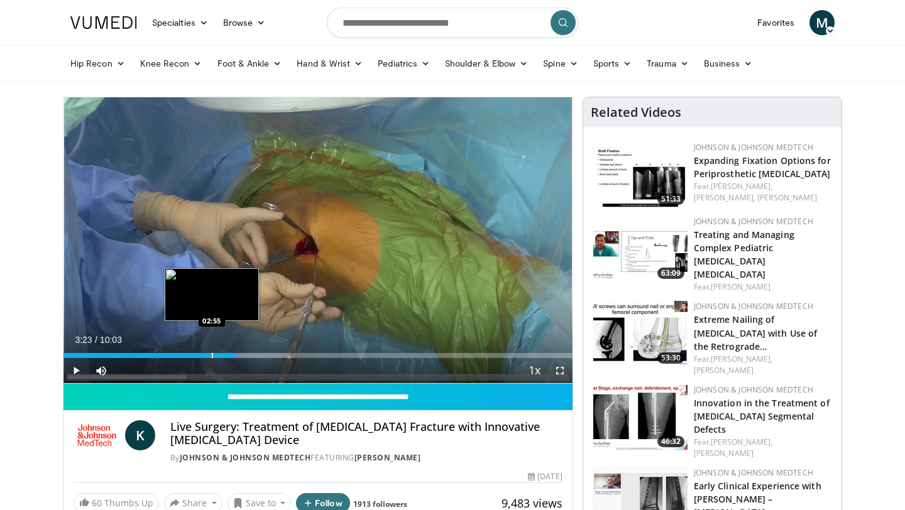
click at [211, 351] on div "Loaded : 44.40% 03:23 02:55" at bounding box center [317, 352] width 509 height 12
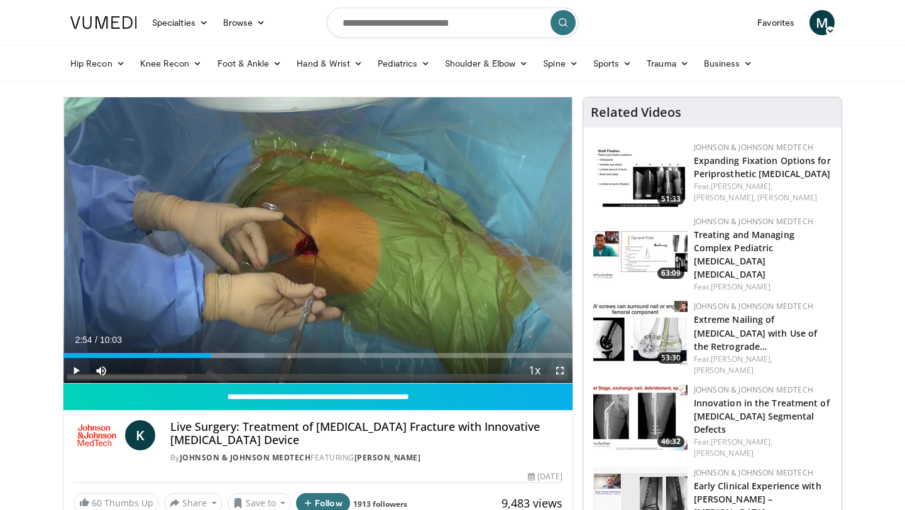
click at [561, 371] on span "Video Player" at bounding box center [559, 370] width 25 height 25
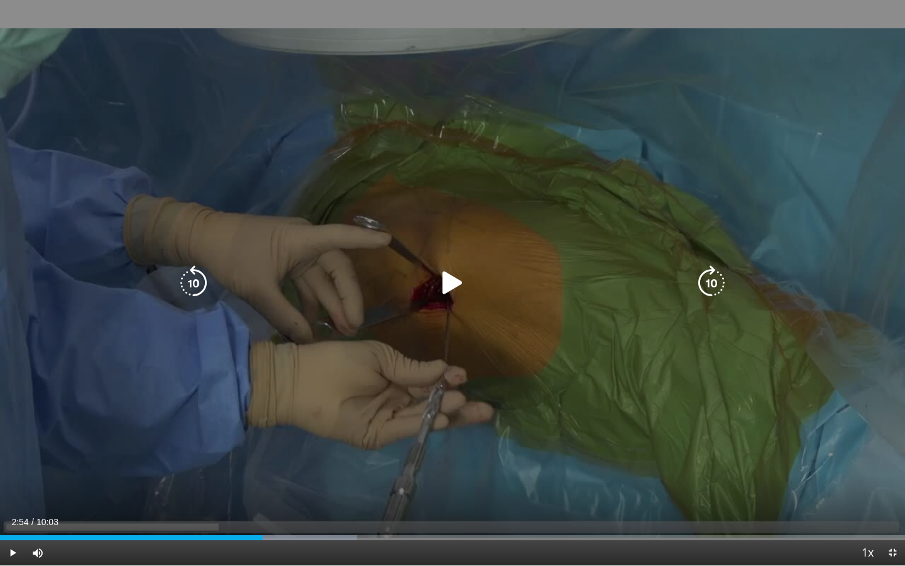
click at [453, 290] on icon "Video Player" at bounding box center [452, 282] width 35 height 35
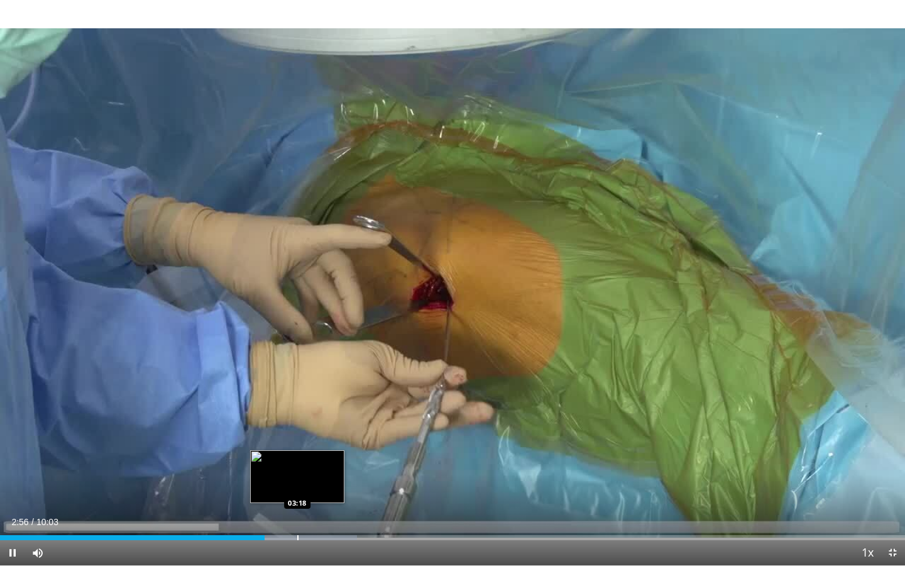
click at [297, 510] on div "Progress Bar" at bounding box center [297, 537] width 1 height 5
click at [315, 510] on div "Progress Bar" at bounding box center [315, 537] width 1 height 5
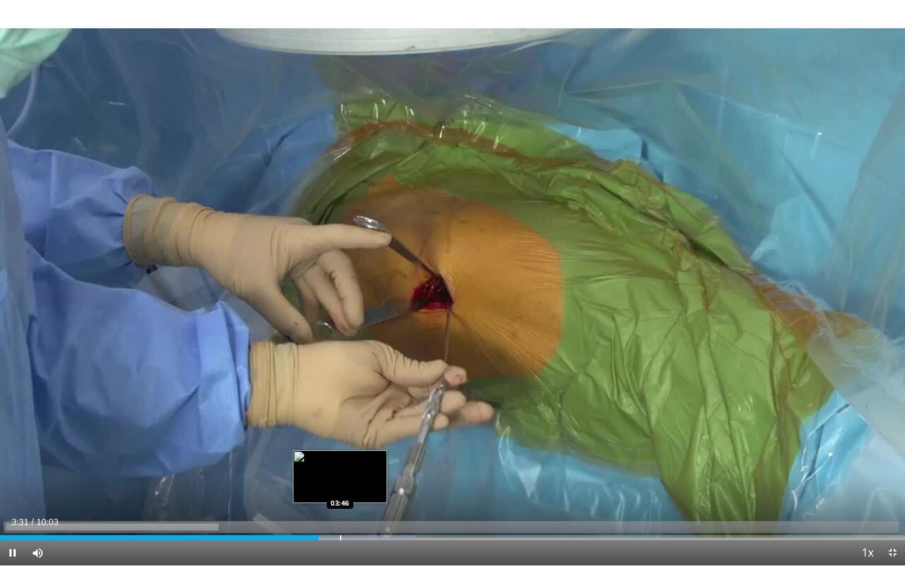
click at [340, 510] on div "Progress Bar" at bounding box center [340, 537] width 1 height 5
click at [358, 510] on div "Progress Bar" at bounding box center [358, 537] width 1 height 5
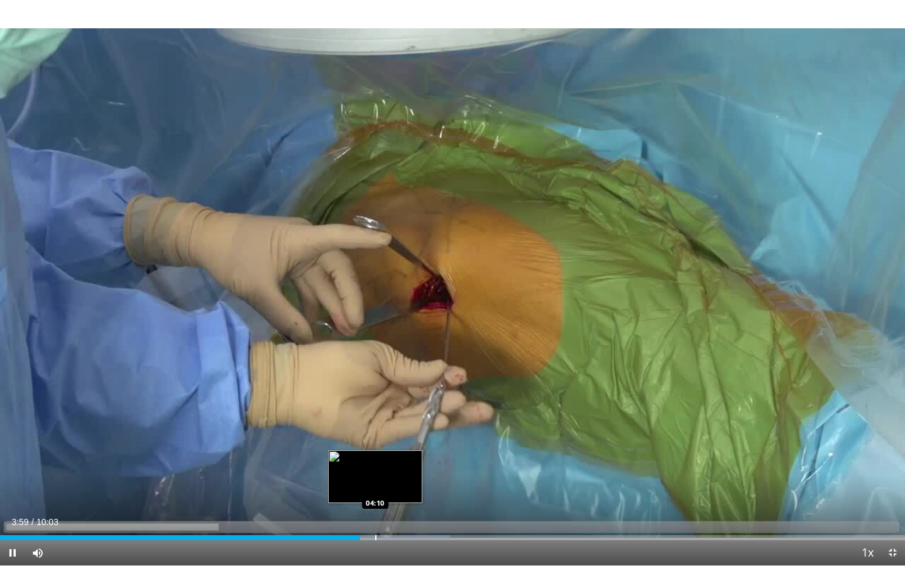
click at [375, 510] on div "Loaded : 49.75% 04:00 04:10" at bounding box center [452, 534] width 905 height 12
click at [407, 510] on div "Loaded : 52.63% 04:11 04:31" at bounding box center [452, 534] width 905 height 12
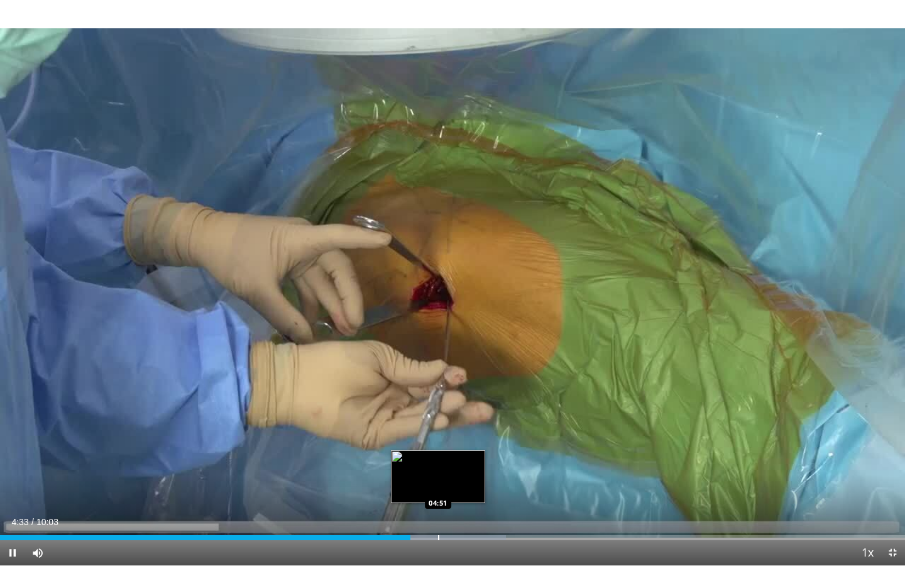
click at [438, 510] on div "Progress Bar" at bounding box center [438, 537] width 1 height 5
click at [452, 510] on div "Progress Bar" at bounding box center [452, 537] width 1 height 5
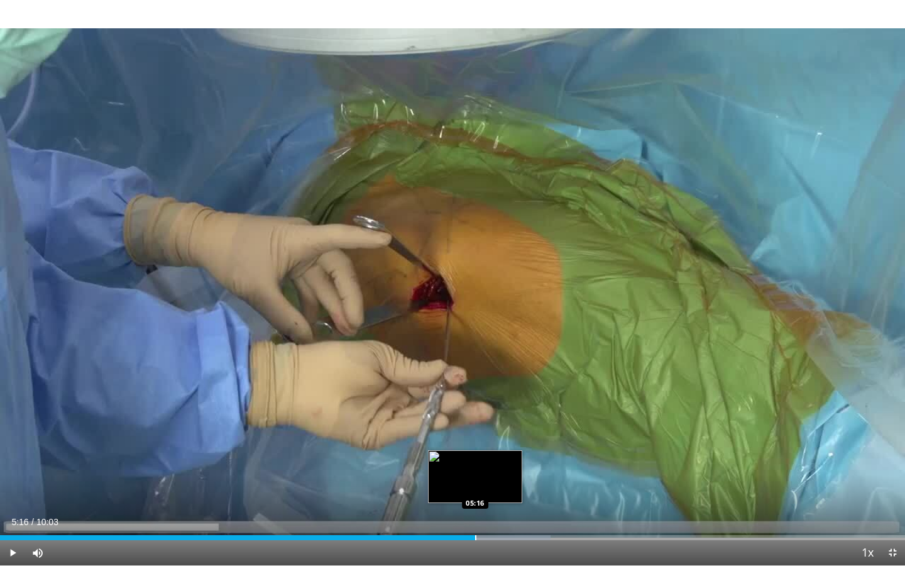
click at [475, 510] on div "Progress Bar" at bounding box center [475, 537] width 1 height 5
click at [488, 510] on div "Progress Bar" at bounding box center [488, 537] width 1 height 5
click at [507, 510] on div "Loaded : 65.79% 05:38 05:38" at bounding box center [452, 534] width 905 height 12
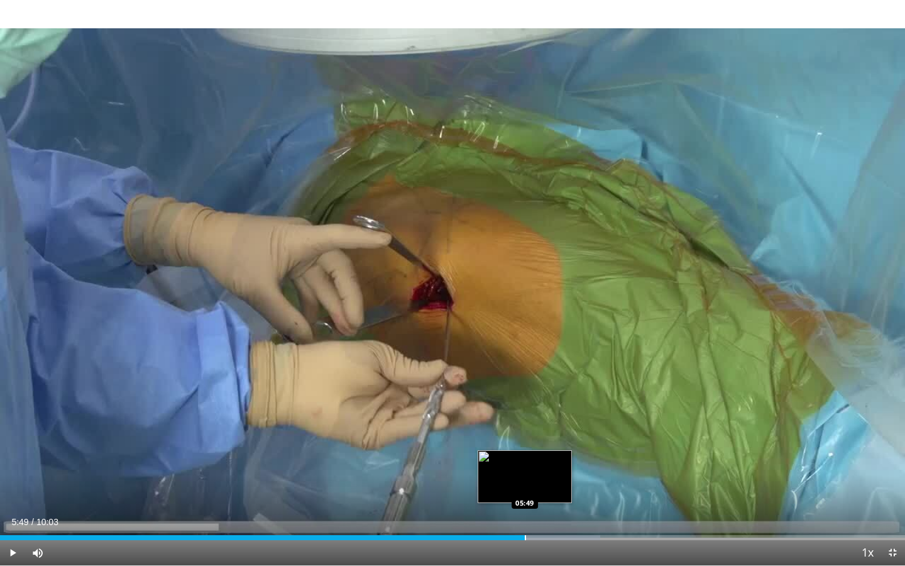
click at [524, 510] on div "Loaded : 66.33% 05:39 05:49" at bounding box center [452, 534] width 905 height 12
click at [543, 510] on div "Progress Bar" at bounding box center [543, 537] width 1 height 5
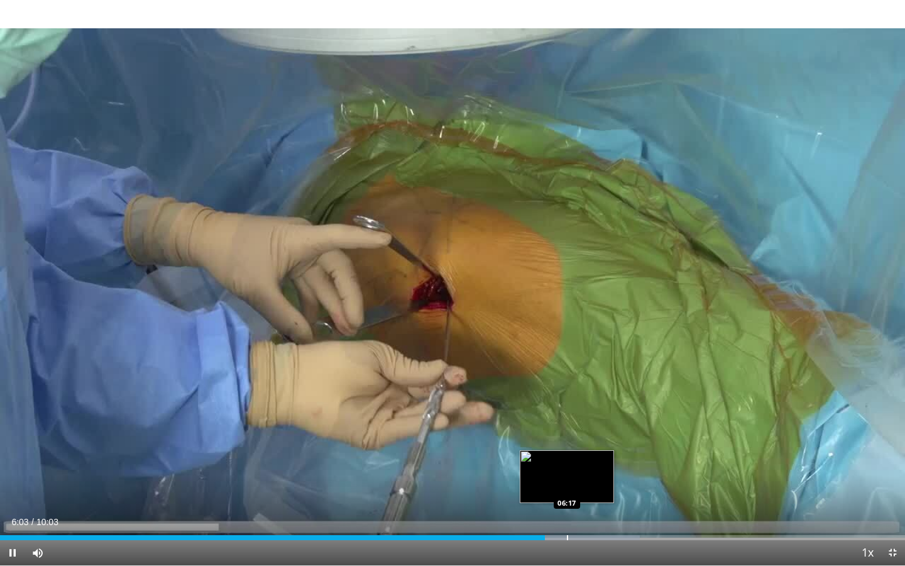
click at [567, 510] on div "Progress Bar" at bounding box center [567, 537] width 1 height 5
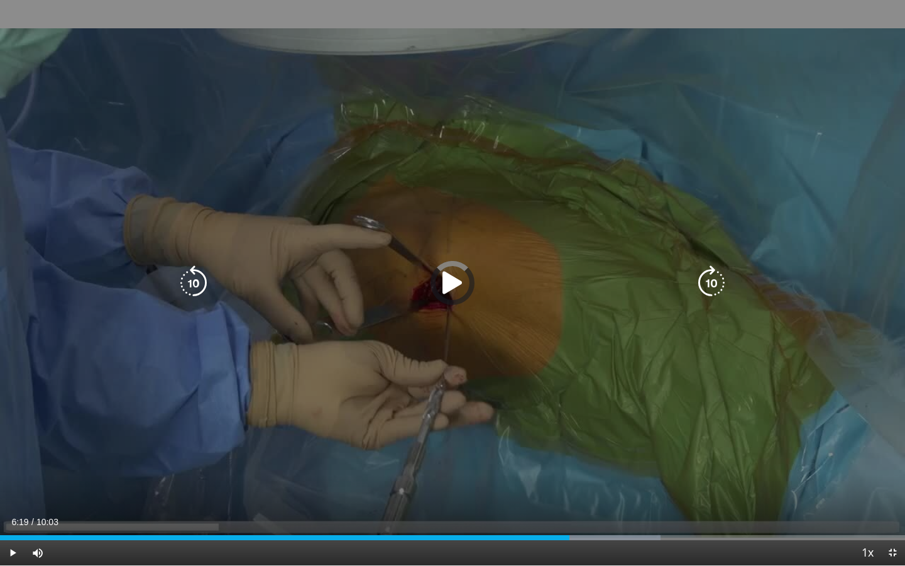
click at [561, 510] on div "Loaded : 72.96% 06:19 06:16" at bounding box center [452, 534] width 905 height 12
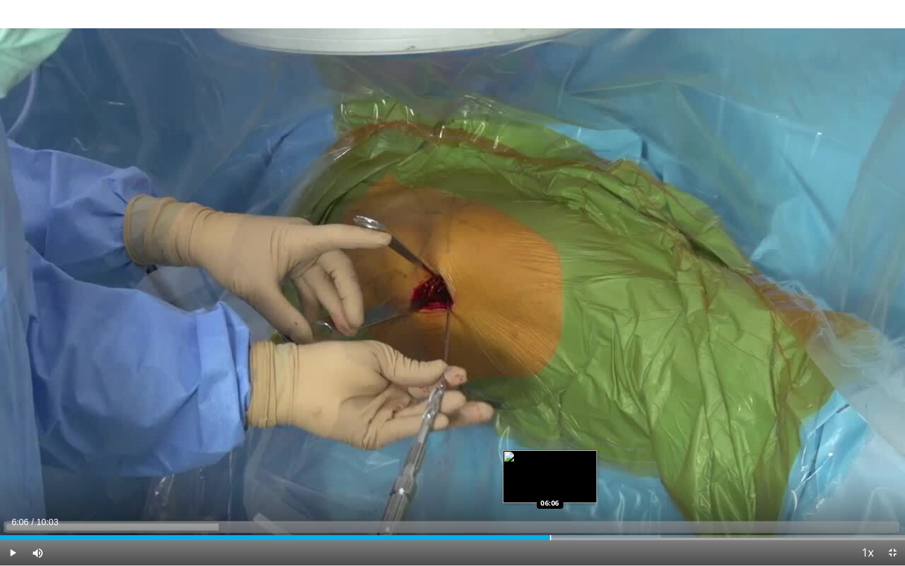
click at [550, 510] on div "Loaded : 72.96% 06:15 06:06" at bounding box center [452, 534] width 905 height 12
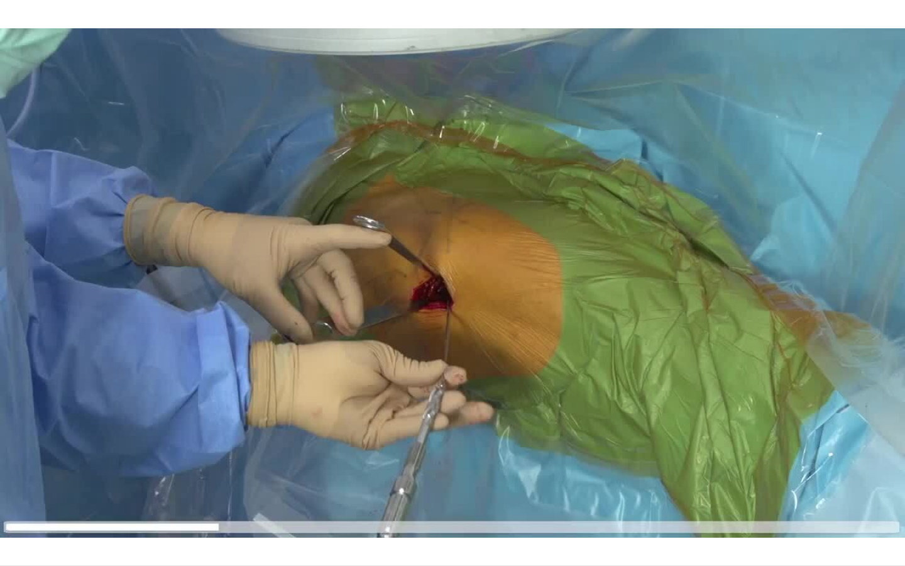
click at [905, 415] on div "10 seconds Tap to unmute" at bounding box center [452, 282] width 905 height 565
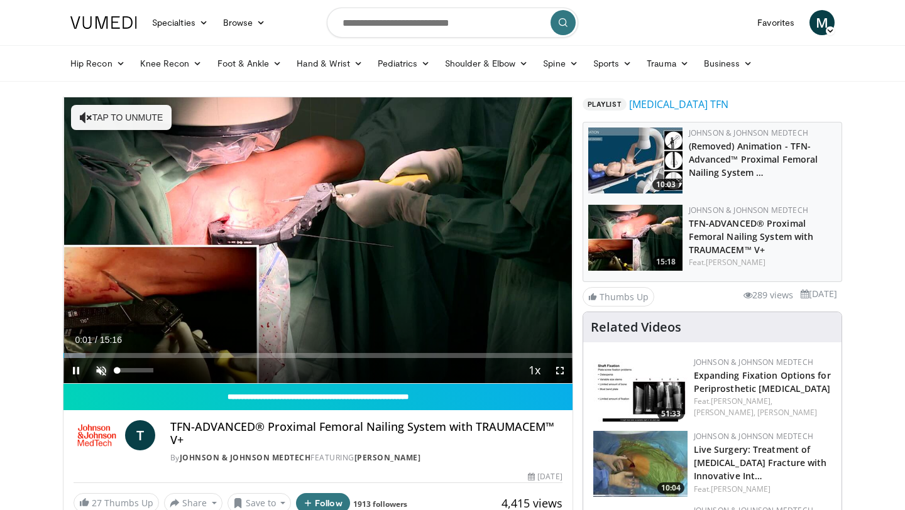
click at [101, 367] on span "Video Player" at bounding box center [101, 370] width 25 height 25
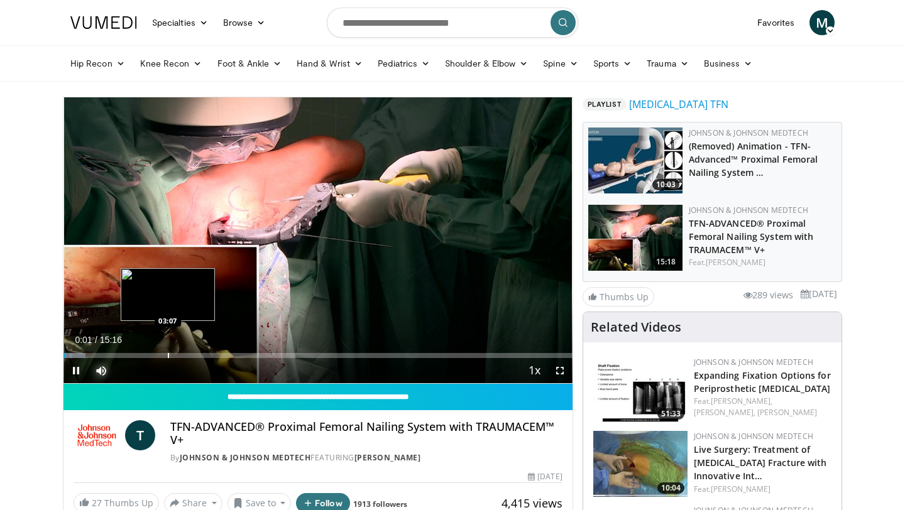
click at [168, 351] on div "Loaded : 4.32% 00:02 03:07" at bounding box center [317, 352] width 509 height 12
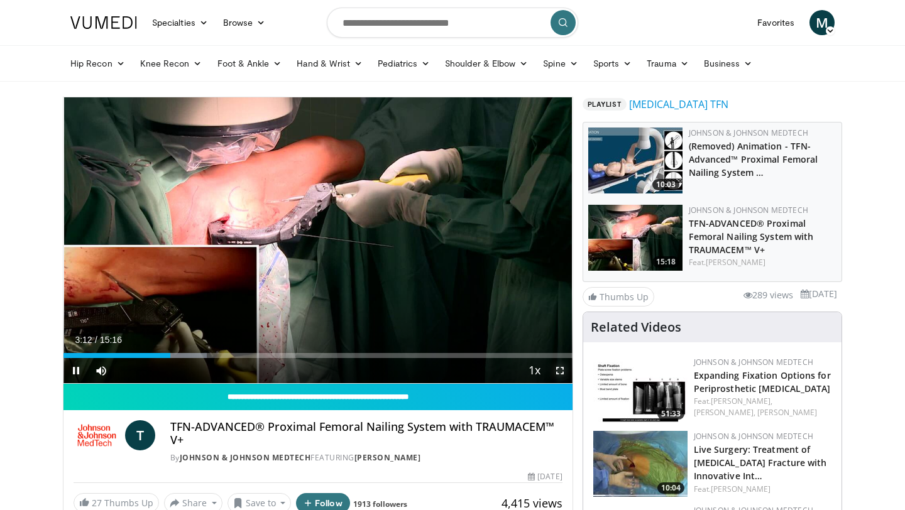
click at [564, 370] on span "Video Player" at bounding box center [559, 370] width 25 height 25
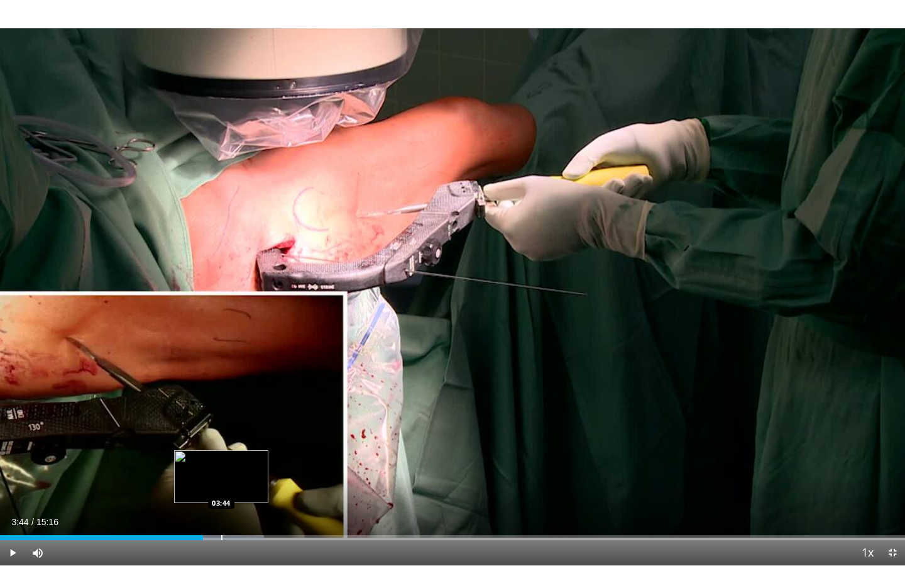
click at [221, 510] on div "Loaded : 29.20% 03:25 03:44" at bounding box center [452, 534] width 905 height 12
click at [275, 510] on div "Progress Bar" at bounding box center [275, 537] width 1 height 5
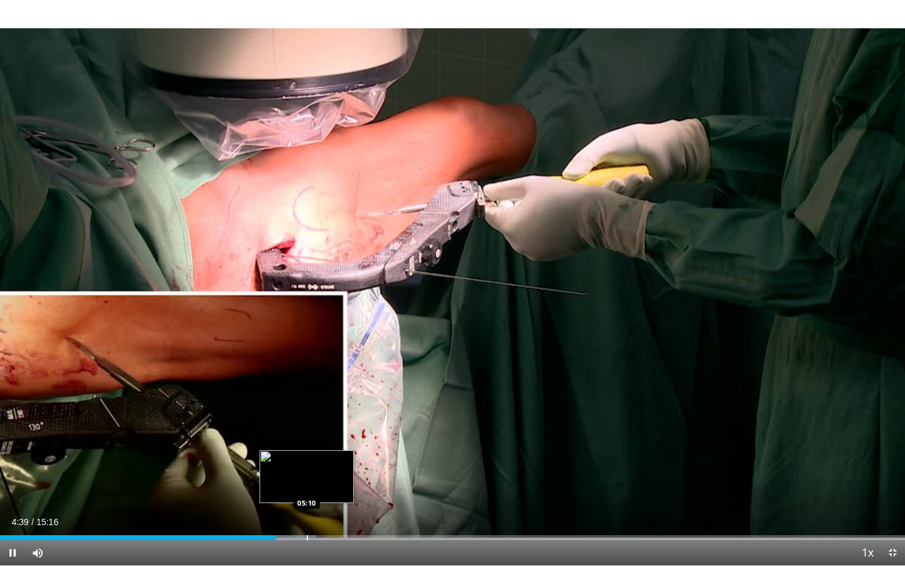
click at [307, 510] on div "Progress Bar" at bounding box center [307, 537] width 1 height 5
click at [334, 510] on div "Progress Bar" at bounding box center [334, 537] width 1 height 5
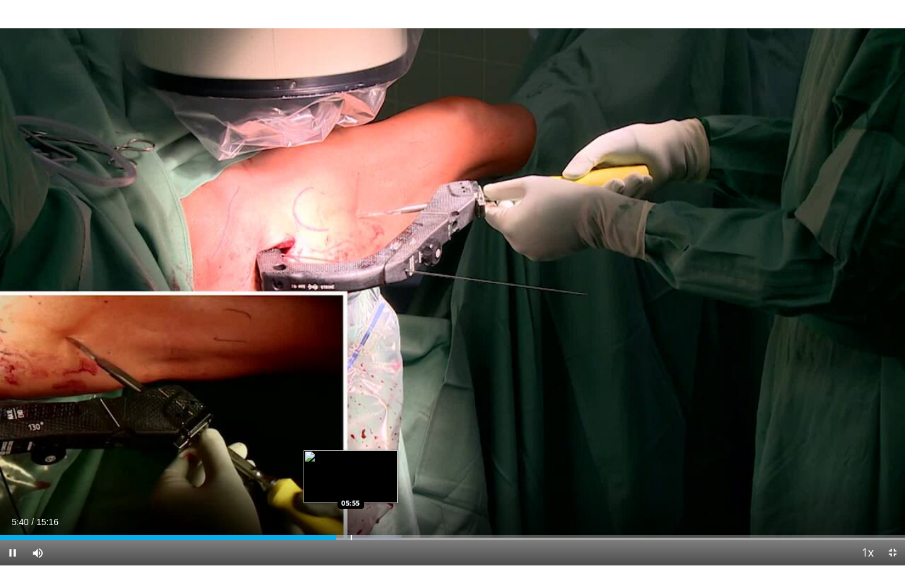
click at [351, 510] on div "Progress Bar" at bounding box center [351, 537] width 1 height 5
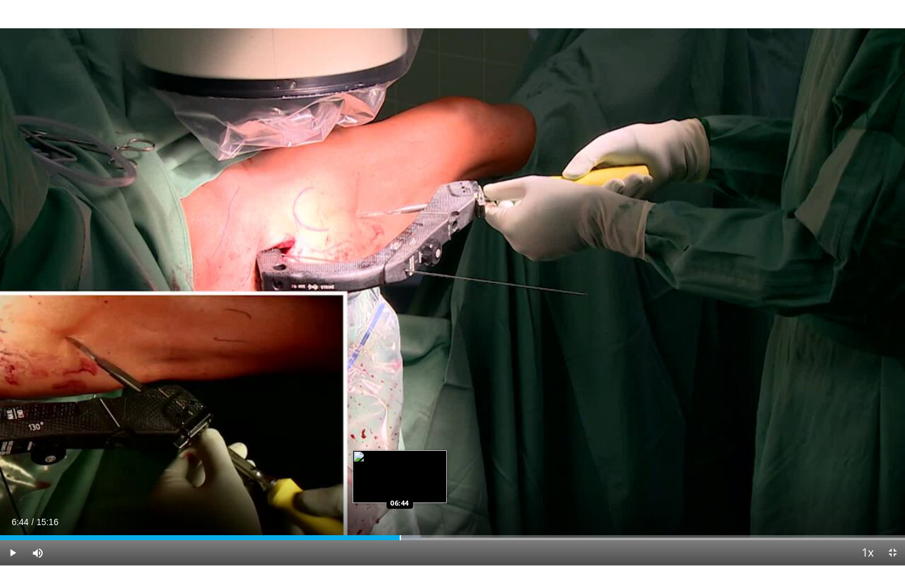
click at [400, 510] on div "Loaded : 46.51% 06:44 06:44" at bounding box center [452, 534] width 905 height 12
click at [415, 510] on div "Loaded : 50.84% 06:46 06:57" at bounding box center [452, 534] width 905 height 12
click at [434, 510] on div "Progress Bar" at bounding box center [432, 537] width 1 height 5
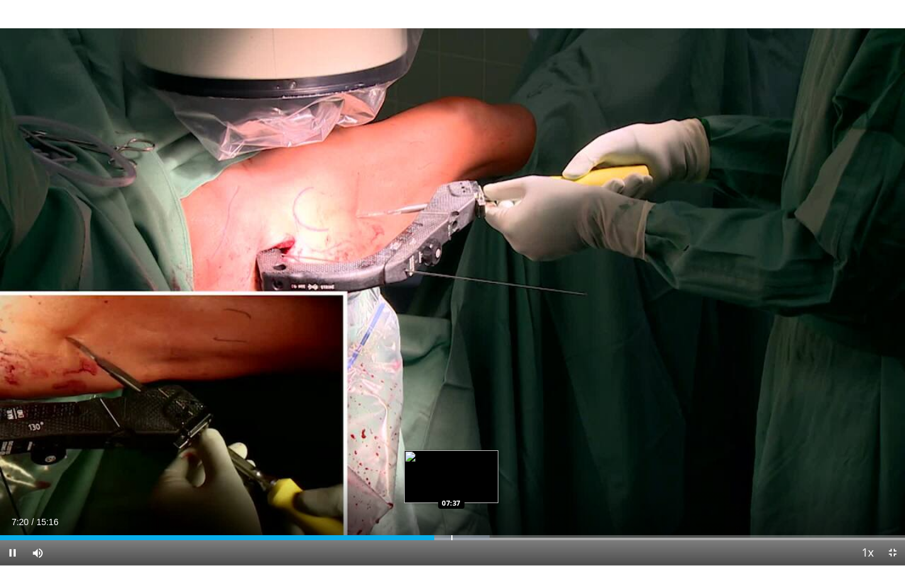
click at [451, 510] on div "Progress Bar" at bounding box center [451, 537] width 1 height 5
click at [462, 510] on div "Progress Bar" at bounding box center [462, 537] width 1 height 5
click at [473, 510] on div "Progress Bar" at bounding box center [473, 537] width 1 height 5
click at [469, 510] on div "Loaded : 60.57% 08:10 07:55" at bounding box center [452, 534] width 905 height 12
click at [485, 510] on div "Loaded : 60.57% 08:04 08:11" at bounding box center [452, 534] width 905 height 12
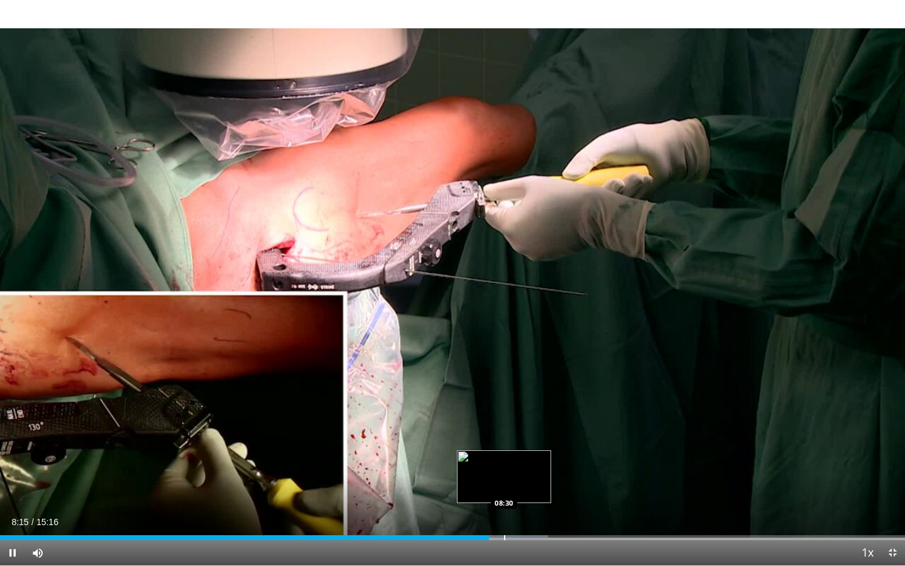
click at [503, 510] on div "Loaded : 60.57% 08:15 08:30" at bounding box center [452, 534] width 905 height 12
